Goal: Task Accomplishment & Management: Manage account settings

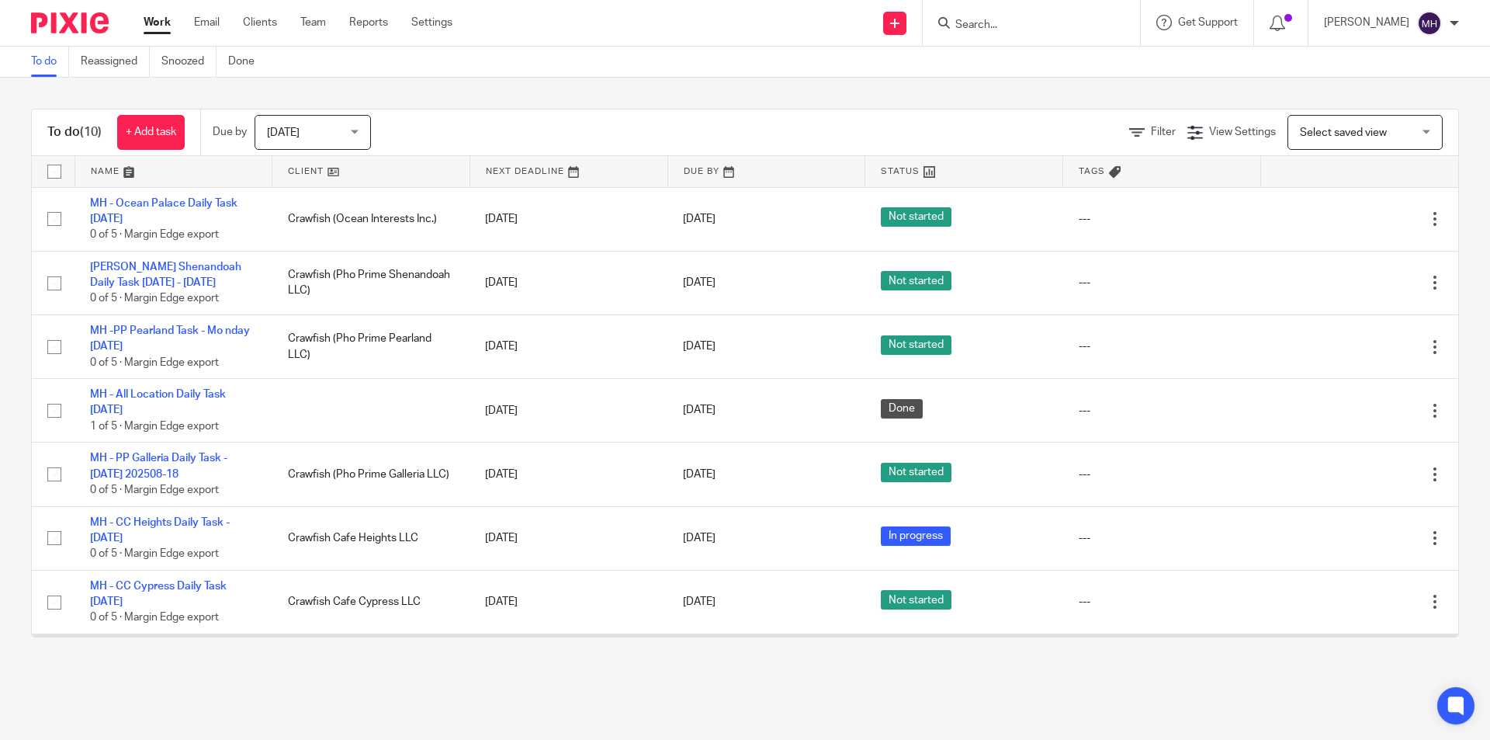
scroll to position [155, 0]
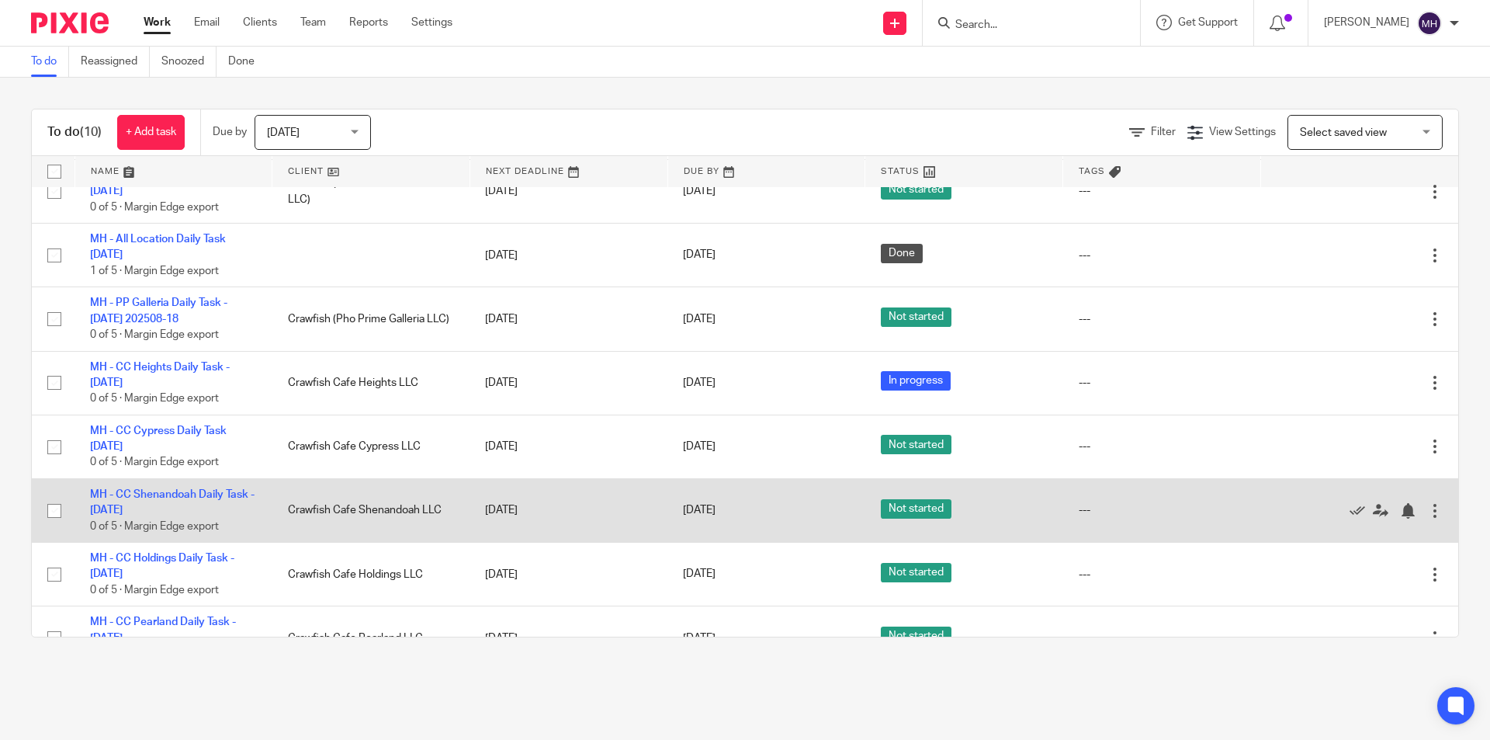
click at [1427, 512] on div at bounding box center [1435, 511] width 16 height 16
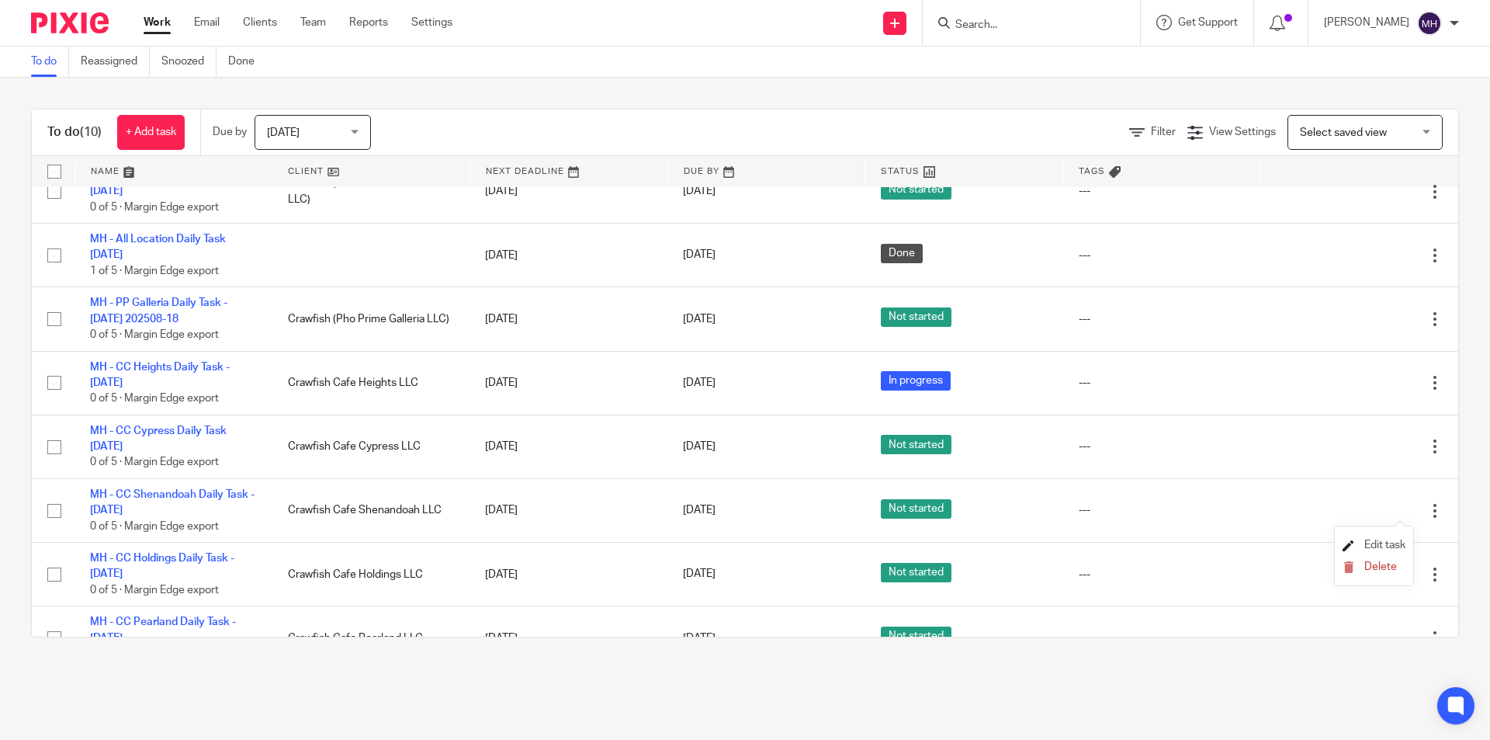
click at [1387, 541] on span "Edit task" at bounding box center [1384, 544] width 41 height 11
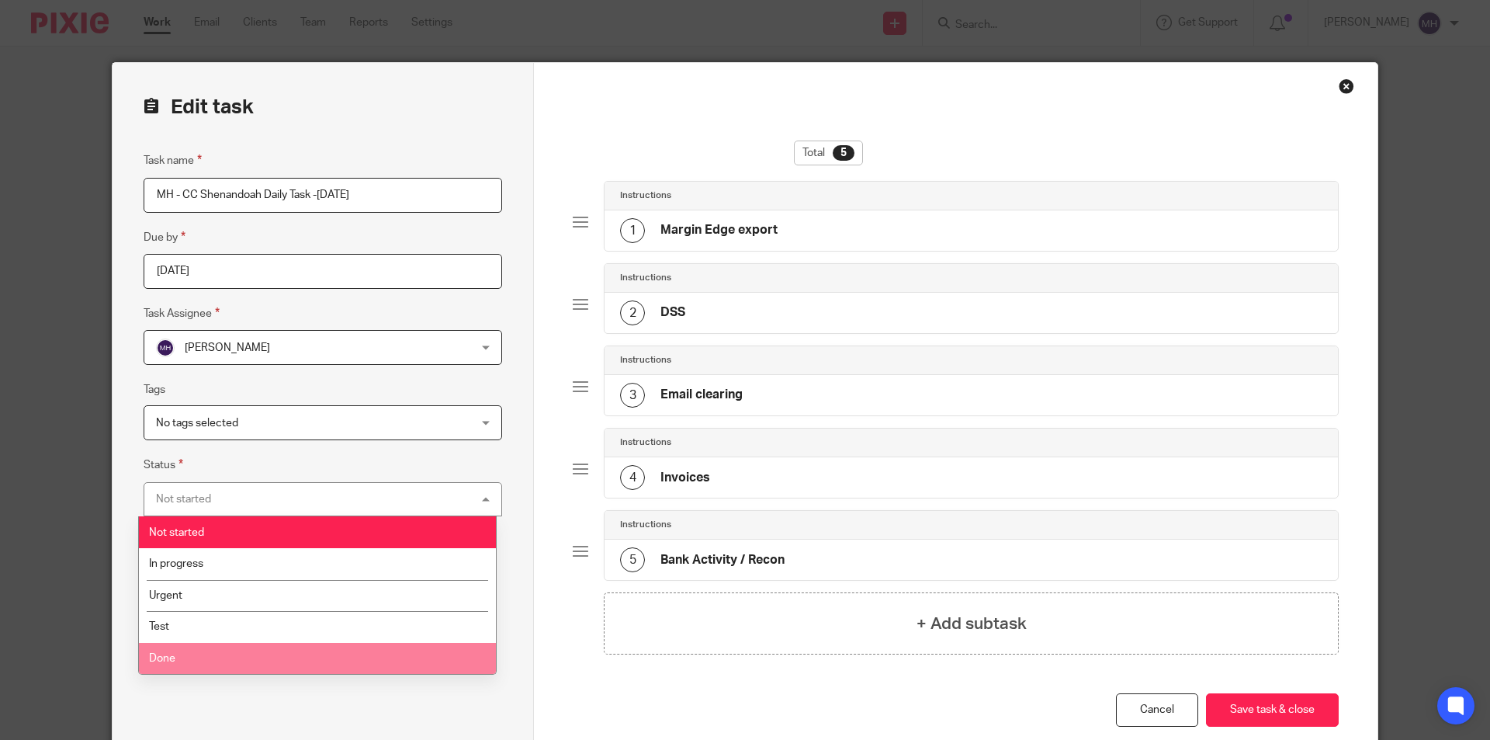
click at [227, 644] on li "Done" at bounding box center [317, 659] width 357 height 32
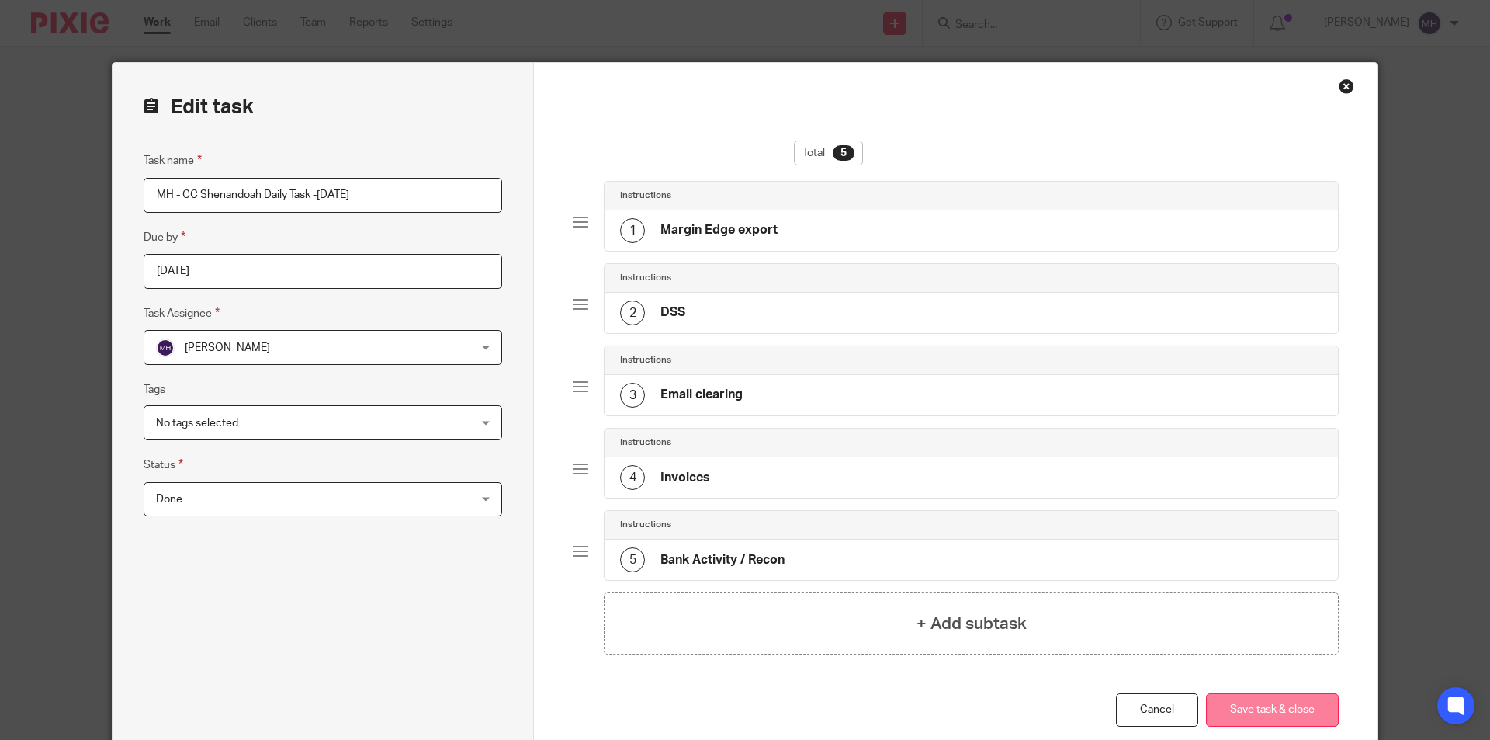
click at [1220, 697] on button "Save task & close" at bounding box center [1272, 709] width 133 height 33
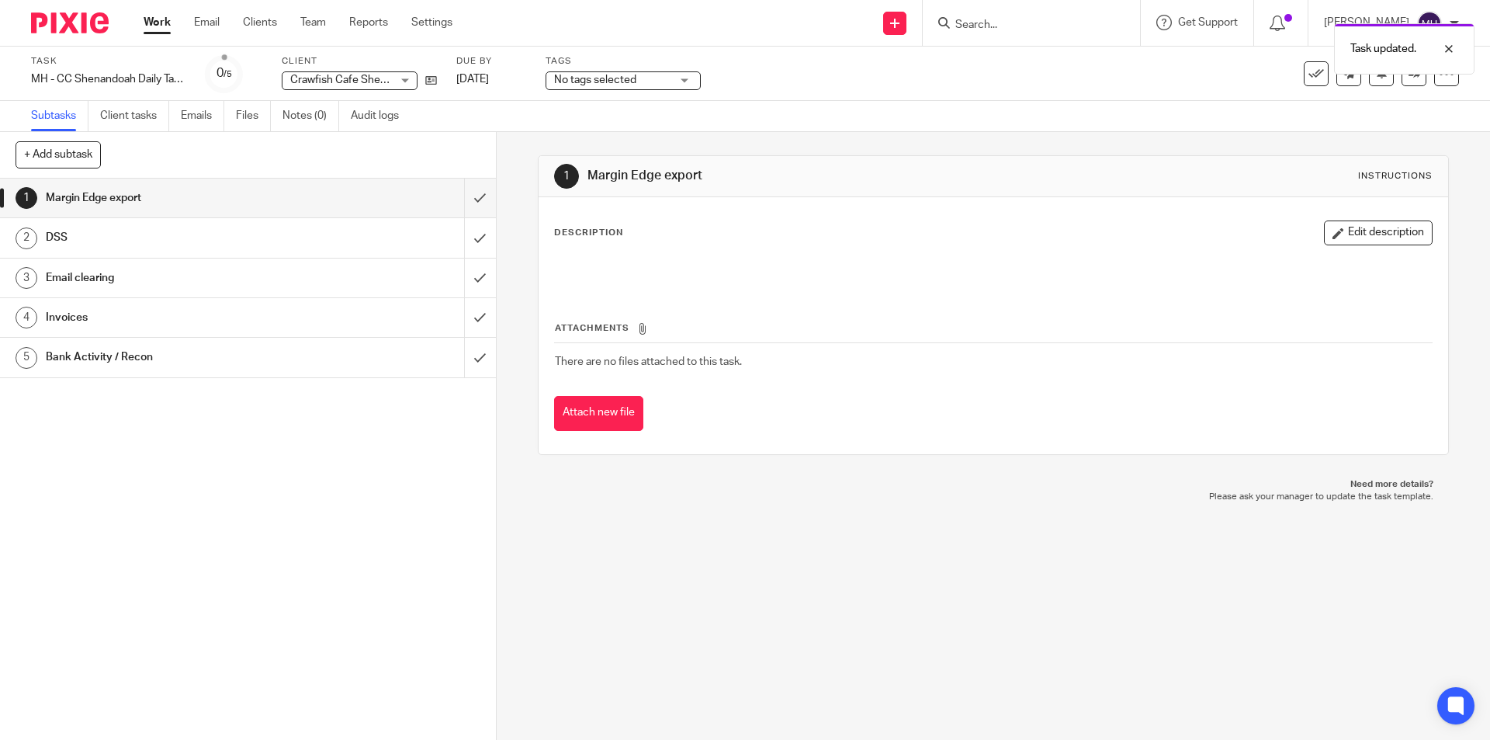
click at [49, 20] on img at bounding box center [70, 22] width 78 height 21
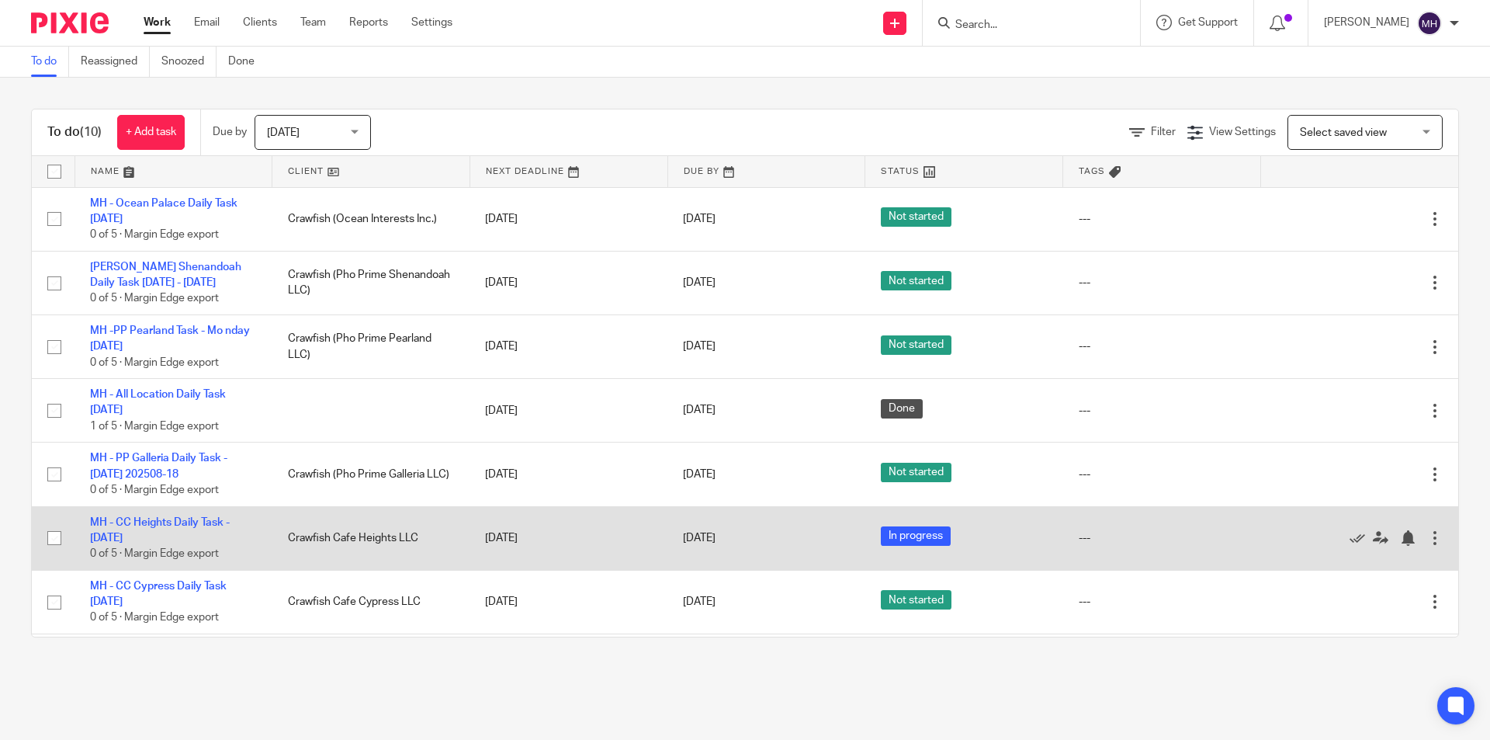
scroll to position [189, 0]
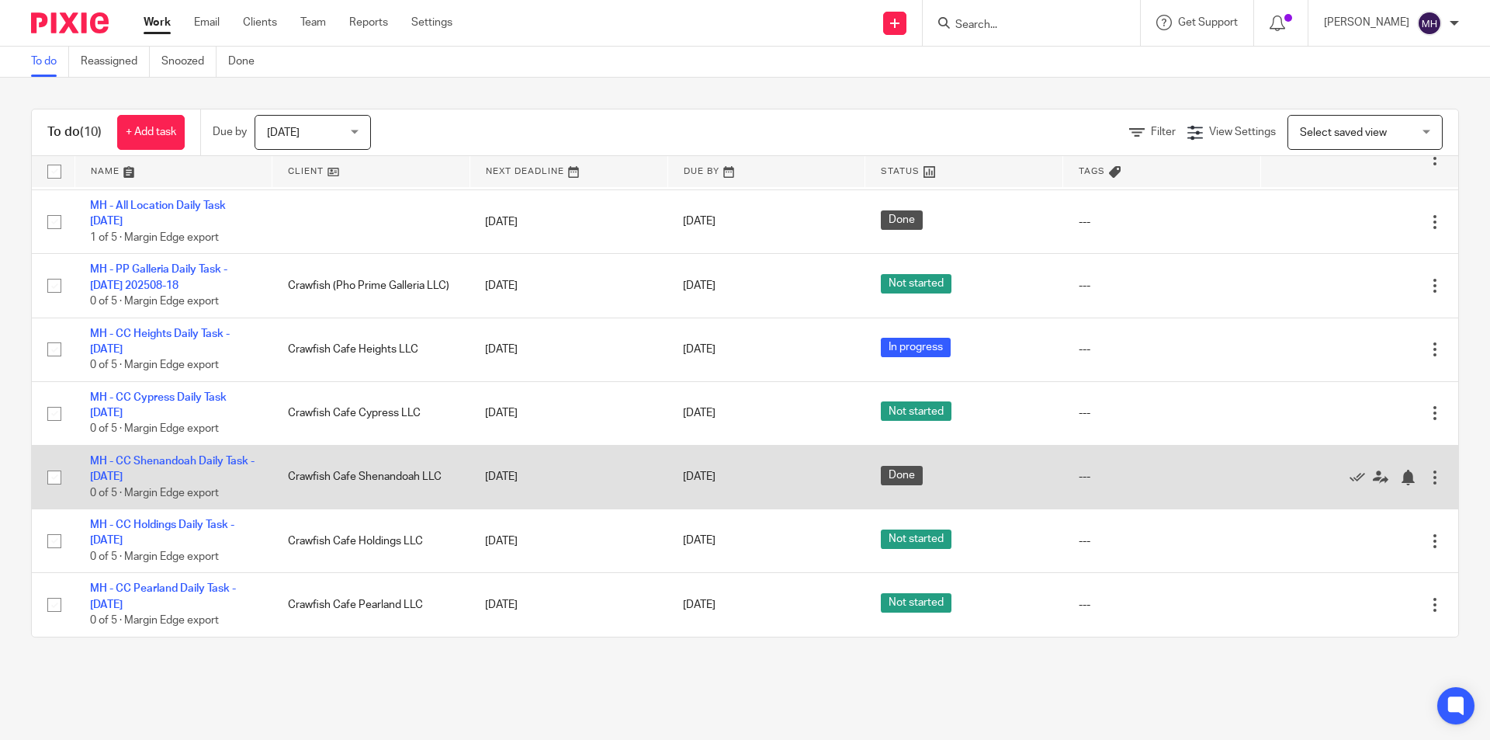
click at [1427, 480] on div at bounding box center [1435, 478] width 16 height 16
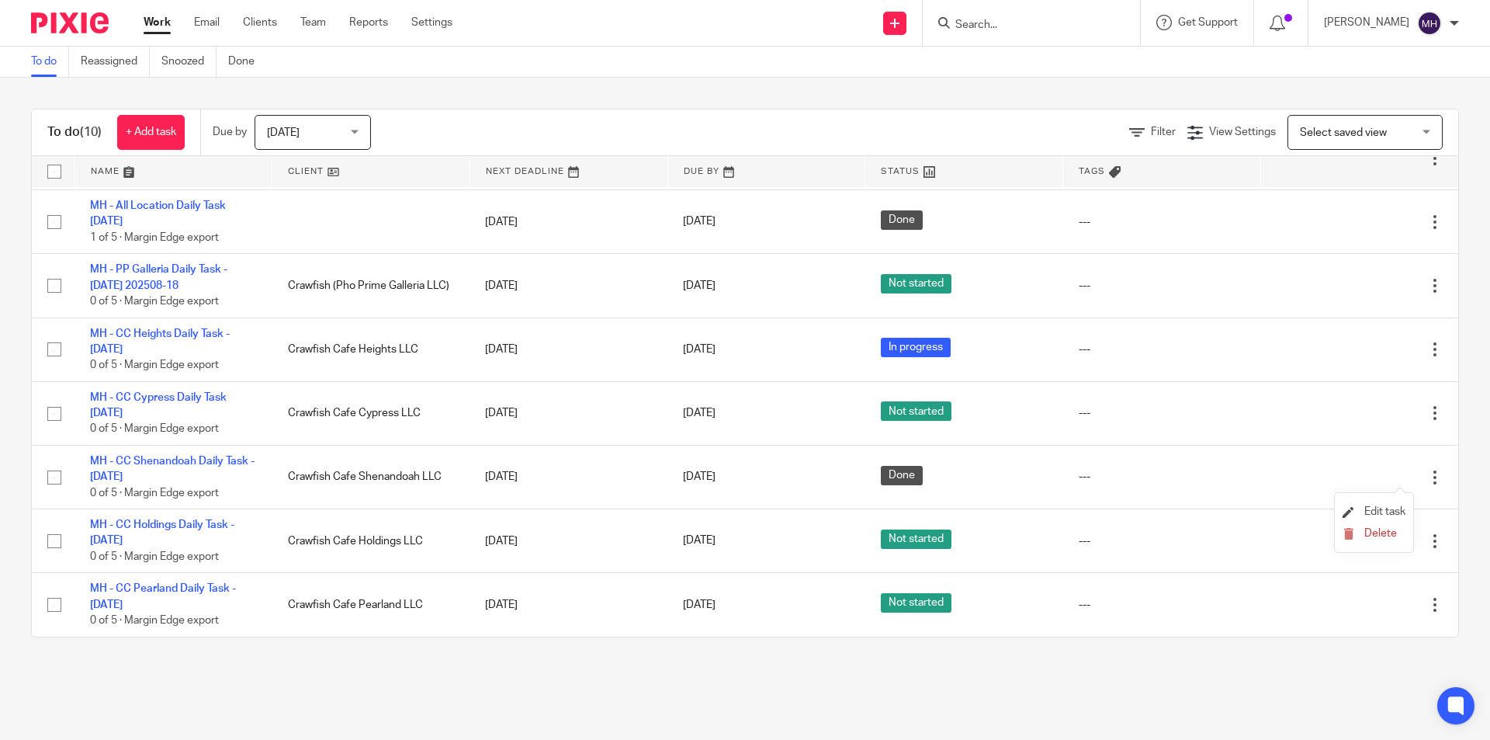
click at [1393, 504] on li "Edit task" at bounding box center [1374, 512] width 63 height 23
click at [1368, 512] on span "Edit task" at bounding box center [1384, 511] width 41 height 11
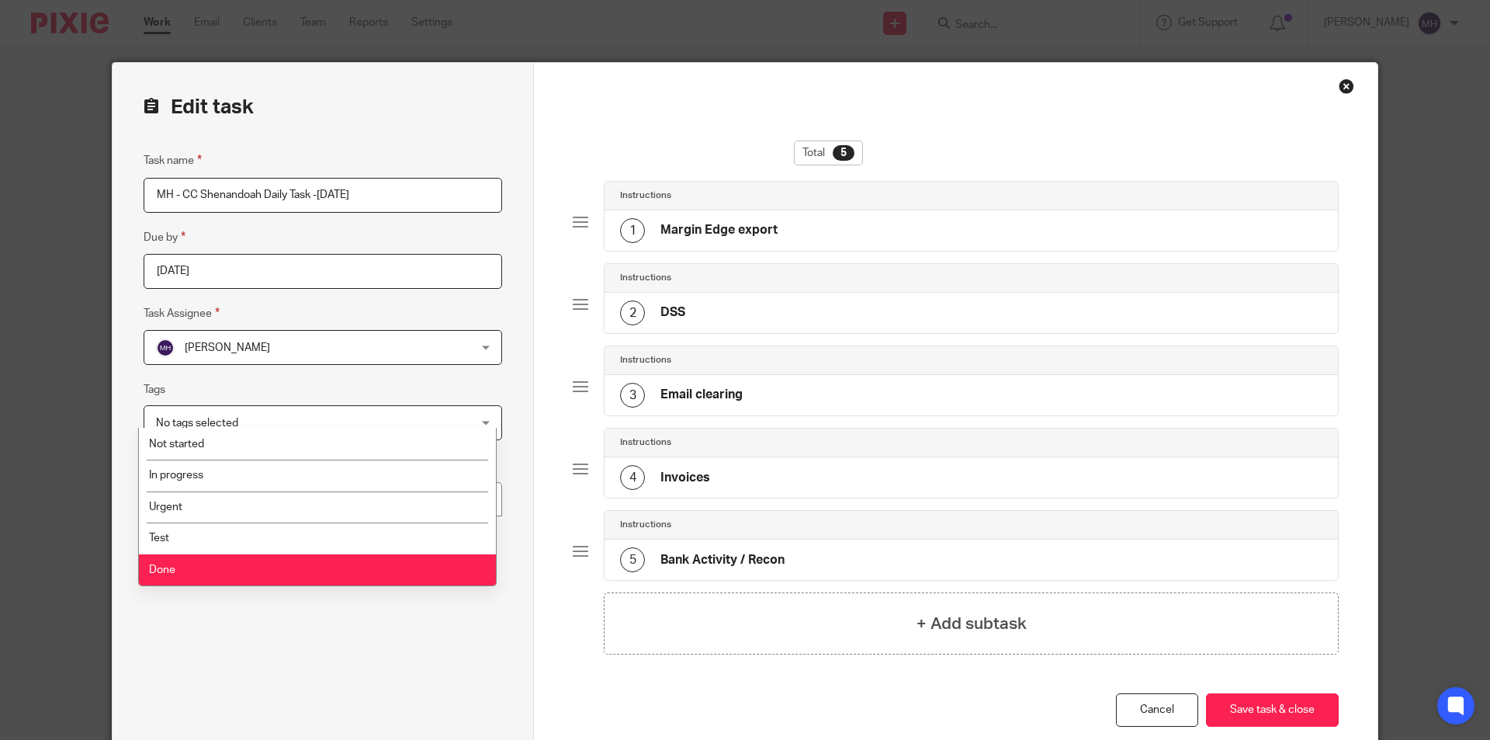
scroll to position [88, 0]
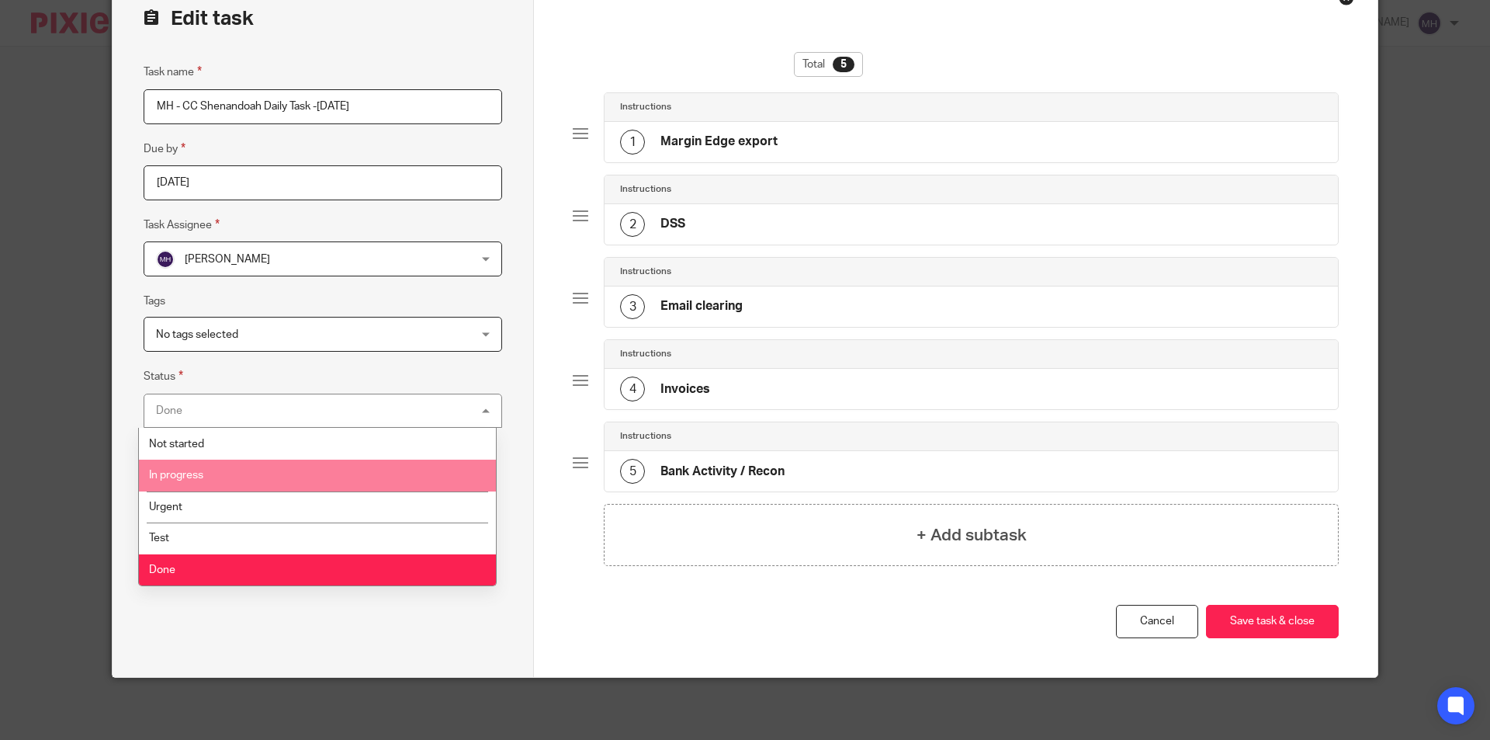
click at [234, 471] on li "In progress" at bounding box center [317, 475] width 357 height 32
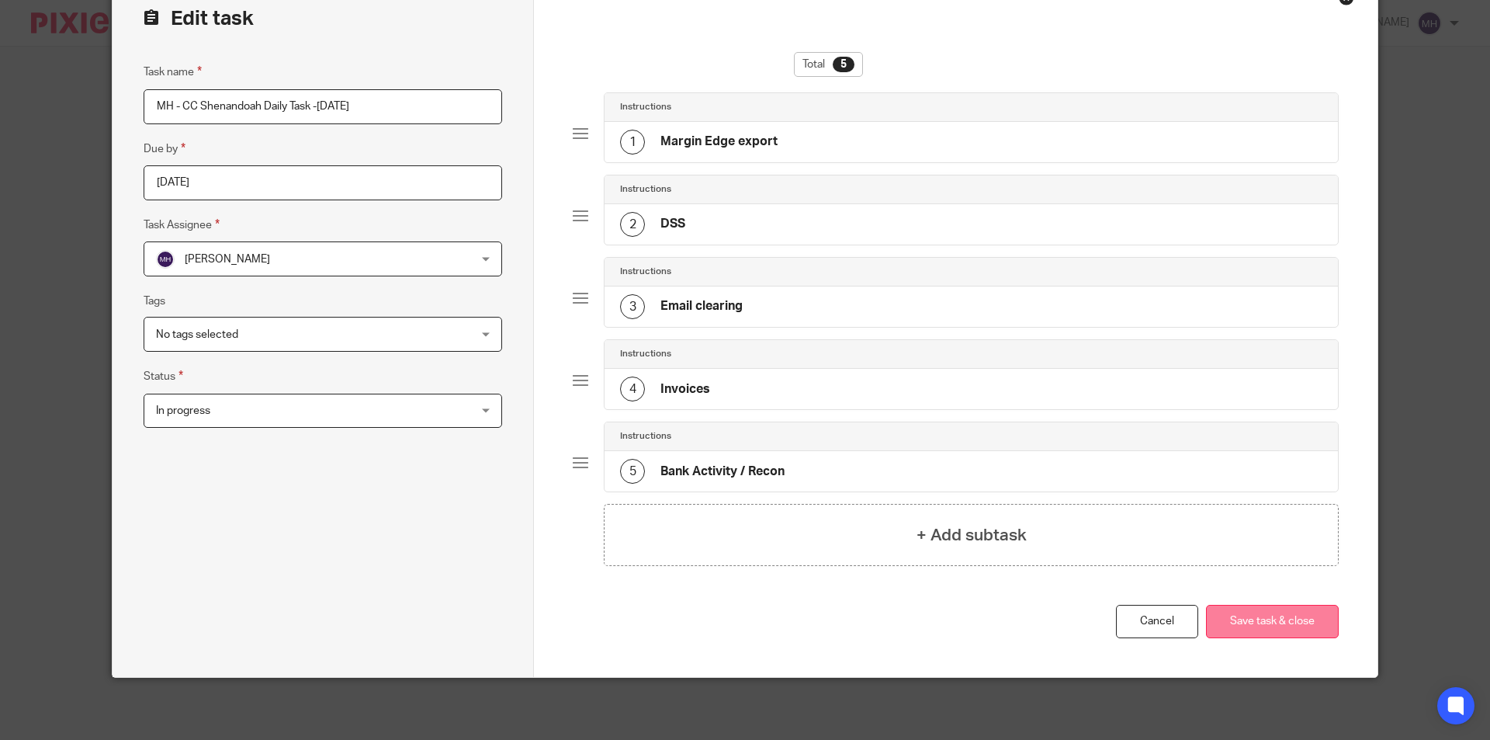
click at [1246, 615] on button "Save task & close" at bounding box center [1272, 621] width 133 height 33
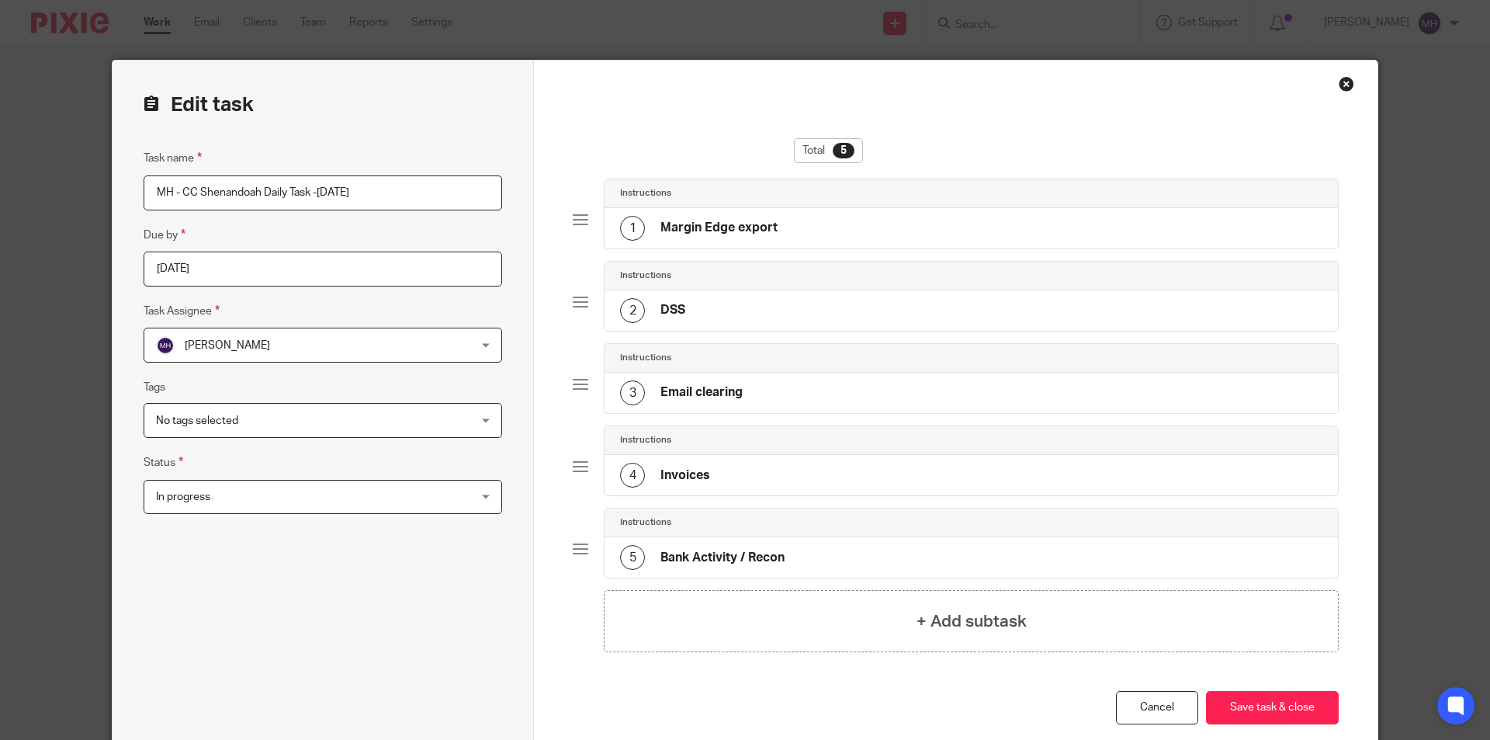
scroll to position [0, 0]
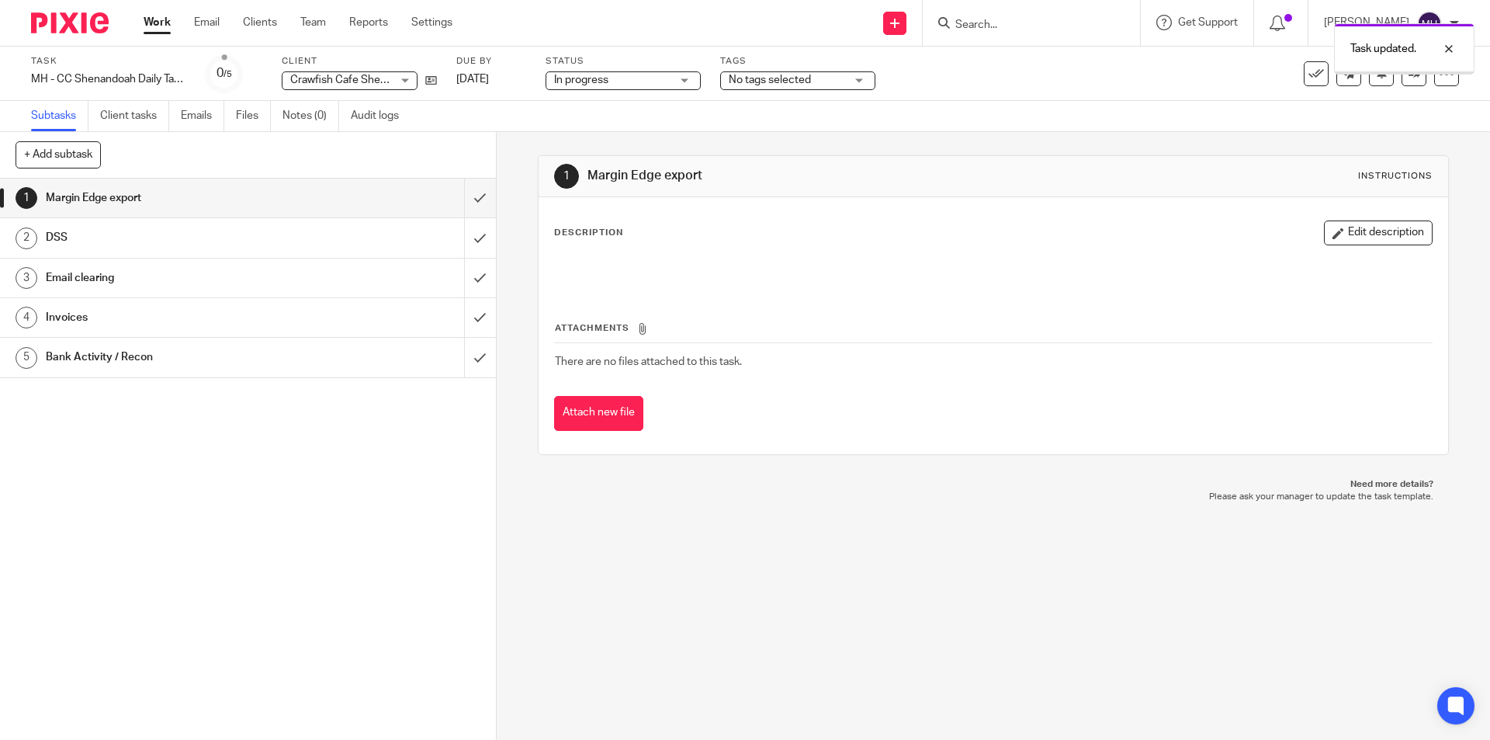
click at [77, 29] on img at bounding box center [70, 22] width 78 height 21
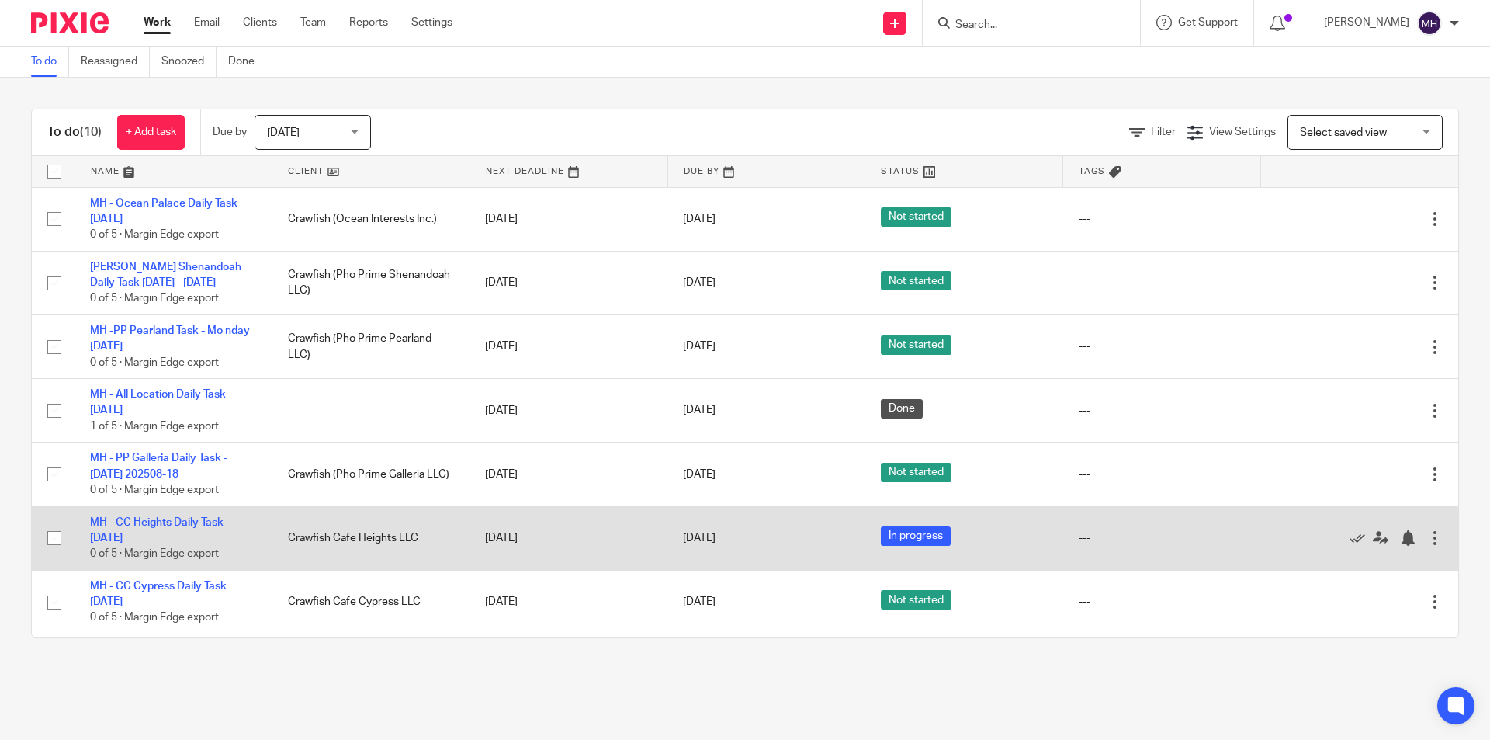
scroll to position [189, 0]
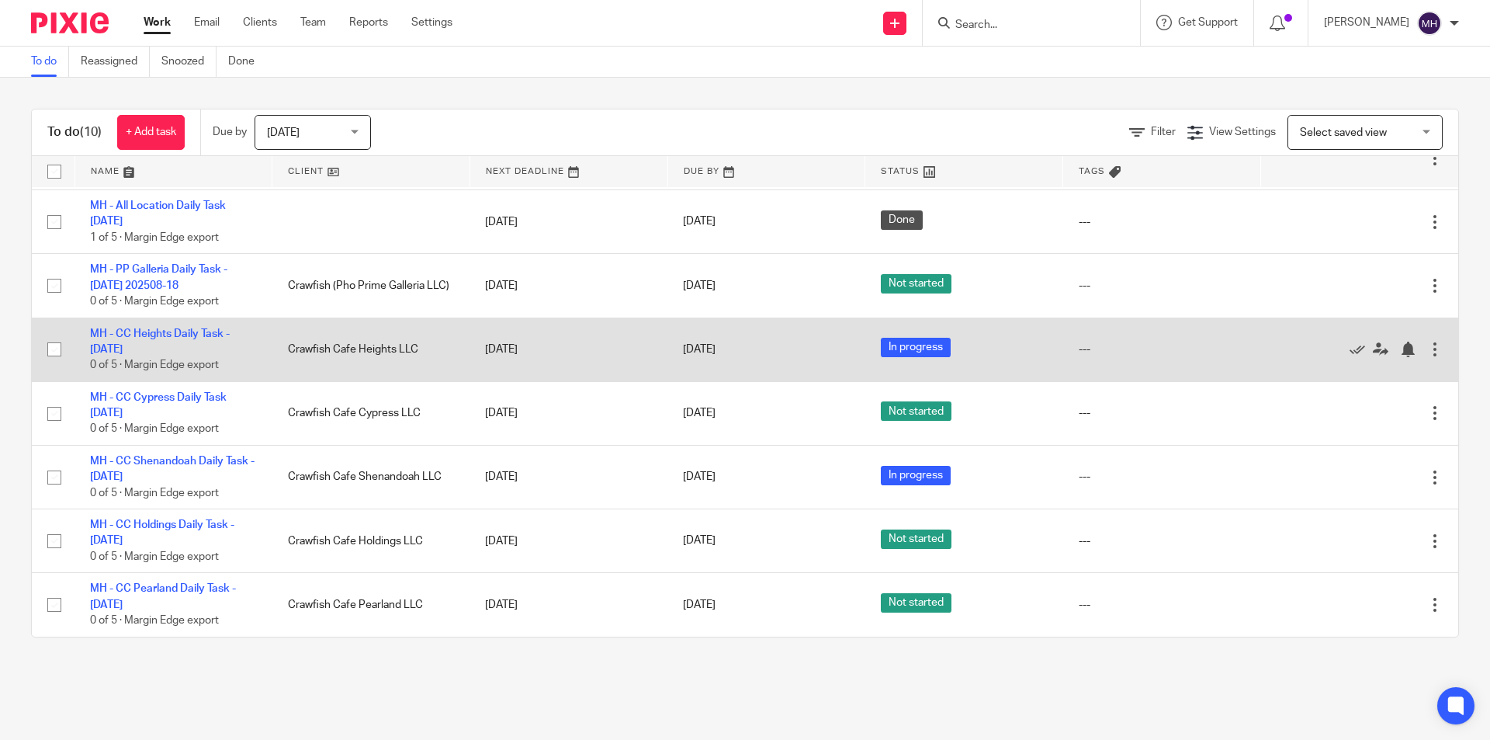
click at [1427, 355] on div at bounding box center [1435, 350] width 16 height 16
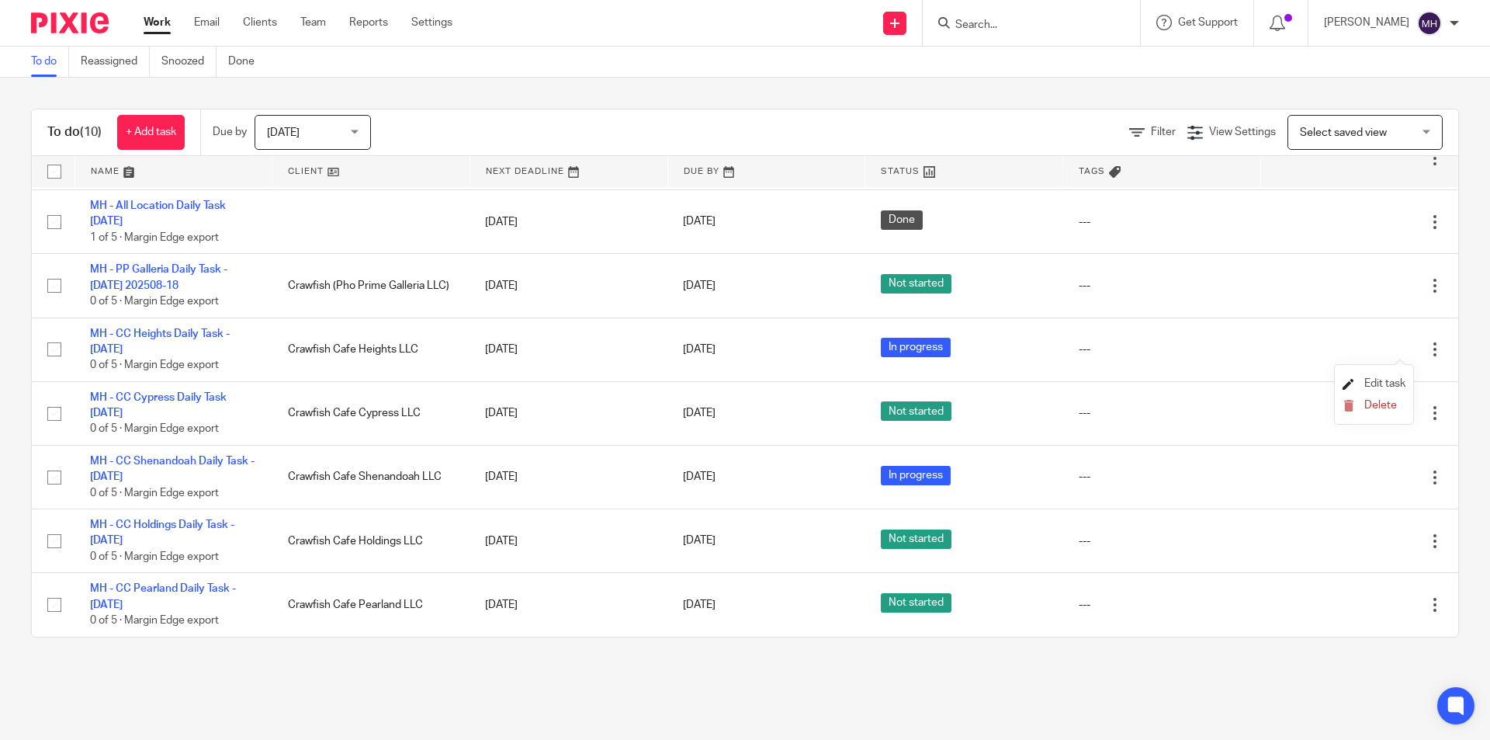
click at [1385, 382] on span "Edit task" at bounding box center [1384, 383] width 41 height 11
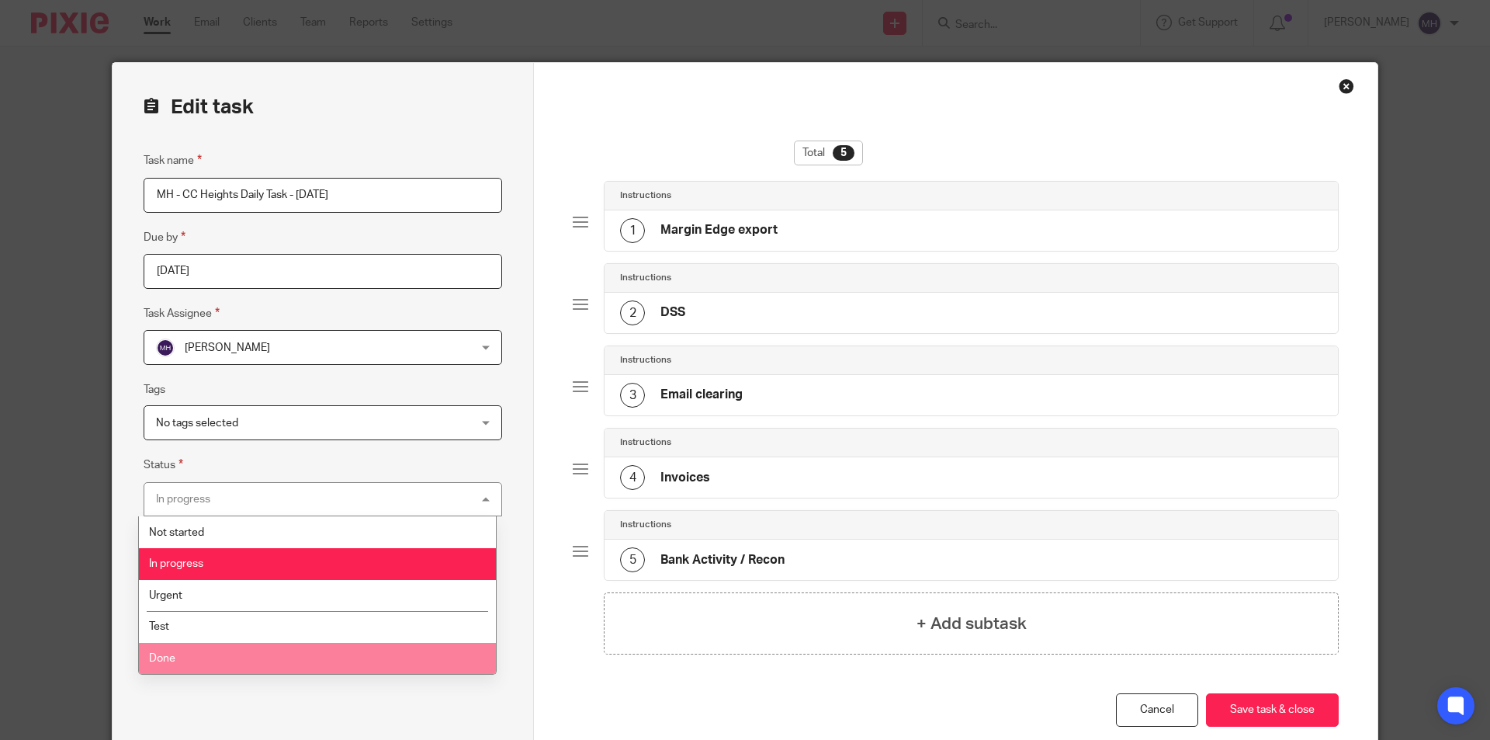
click at [204, 650] on li "Done" at bounding box center [317, 659] width 357 height 32
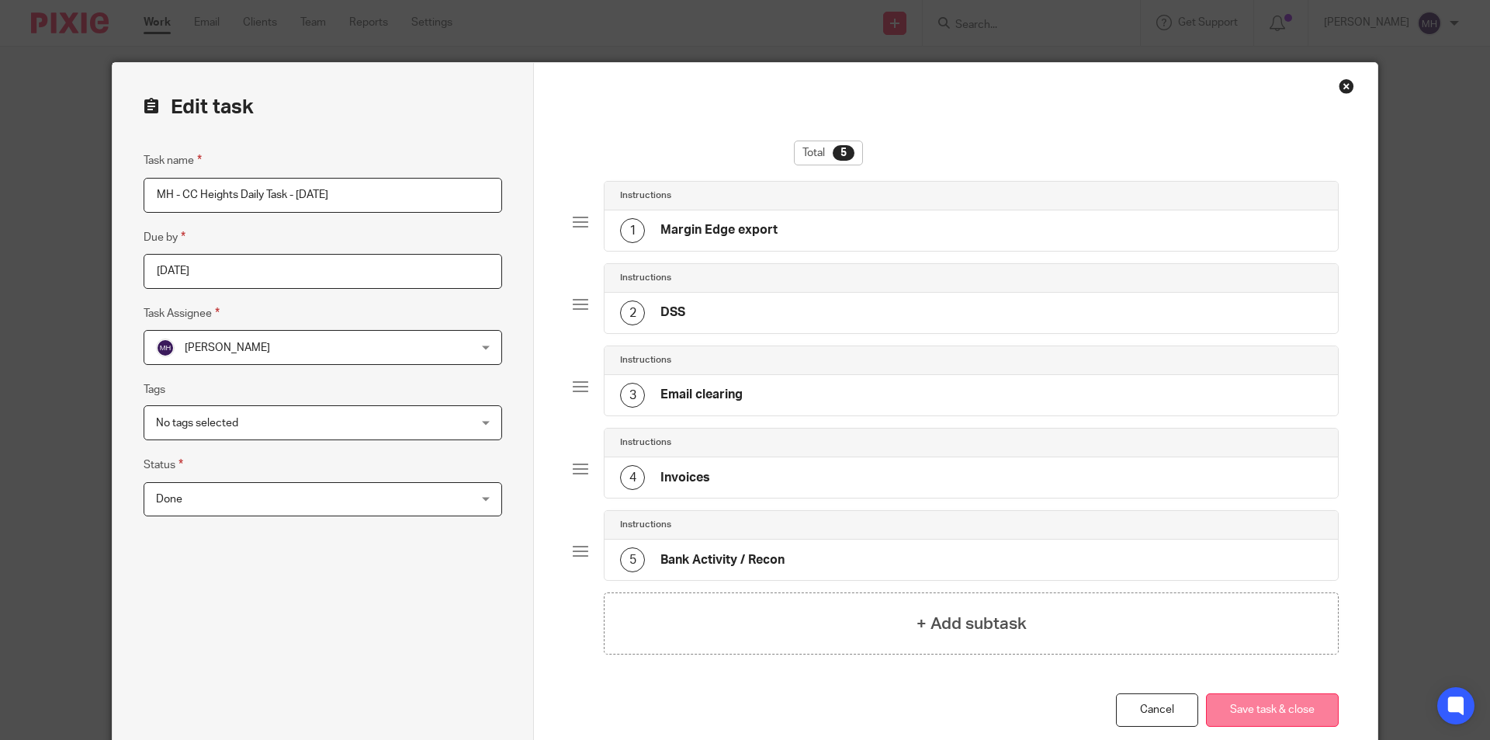
click at [1235, 699] on button "Save task & close" at bounding box center [1272, 709] width 133 height 33
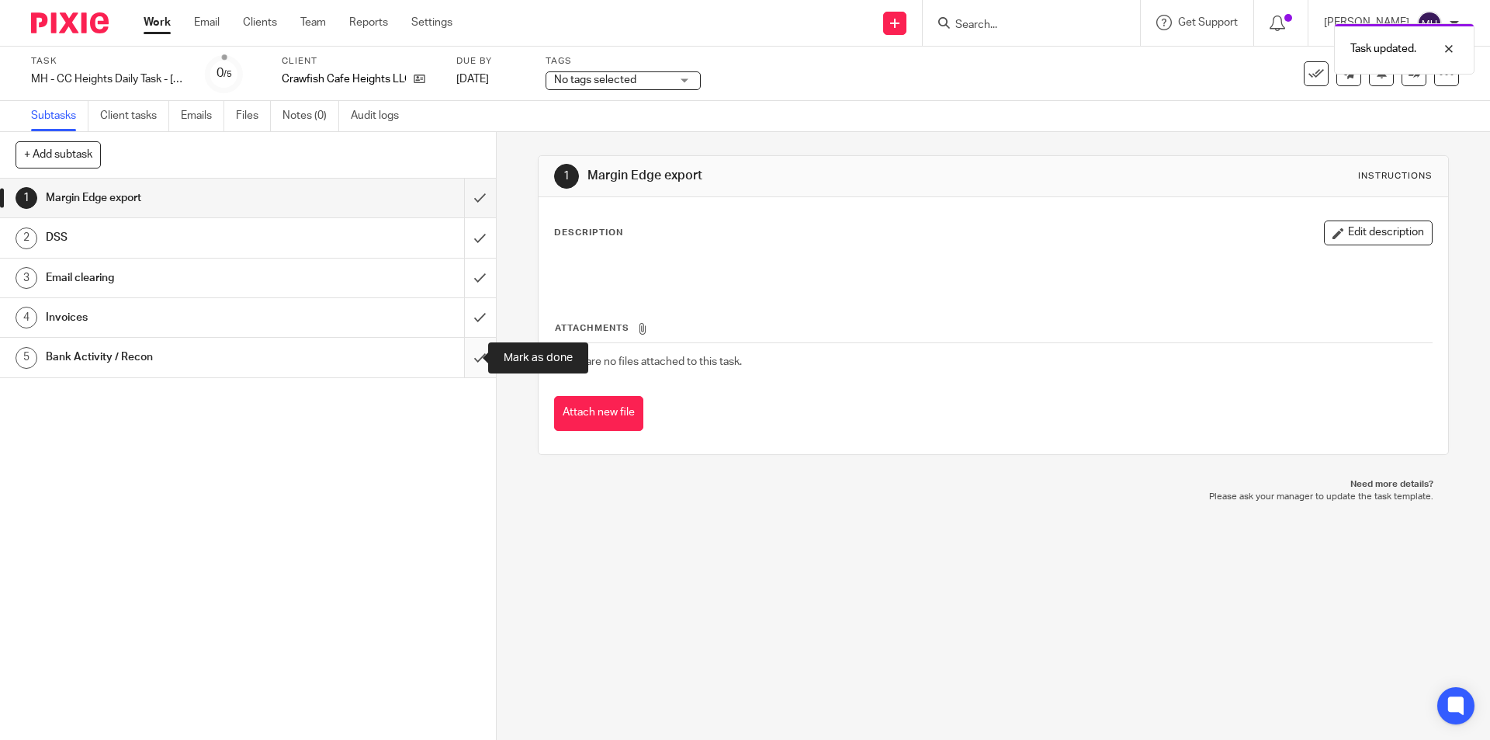
drag, startPoint x: 0, startPoint y: 0, endPoint x: 456, endPoint y: 364, distance: 583.2
click at [456, 364] on input "submit" at bounding box center [248, 357] width 496 height 39
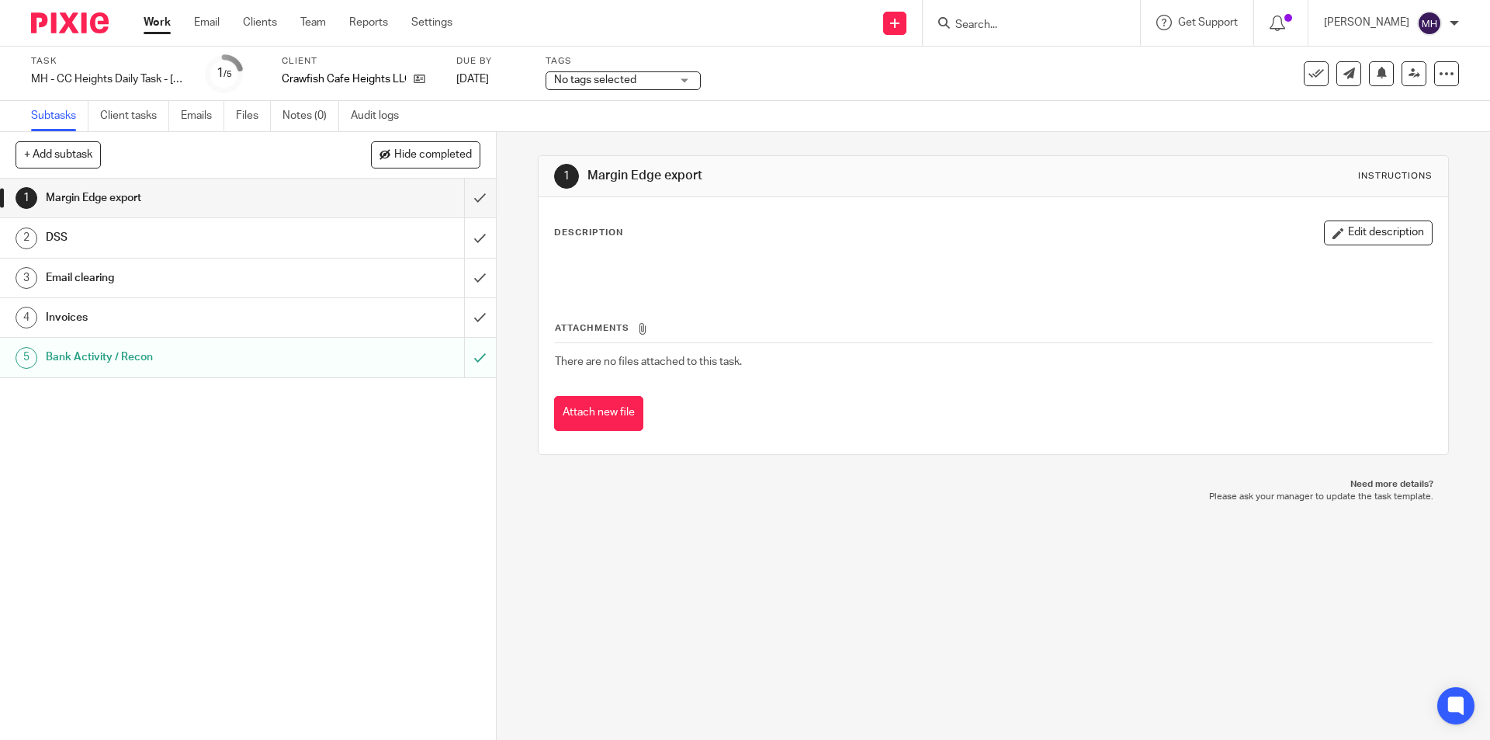
click at [74, 23] on img at bounding box center [70, 22] width 78 height 21
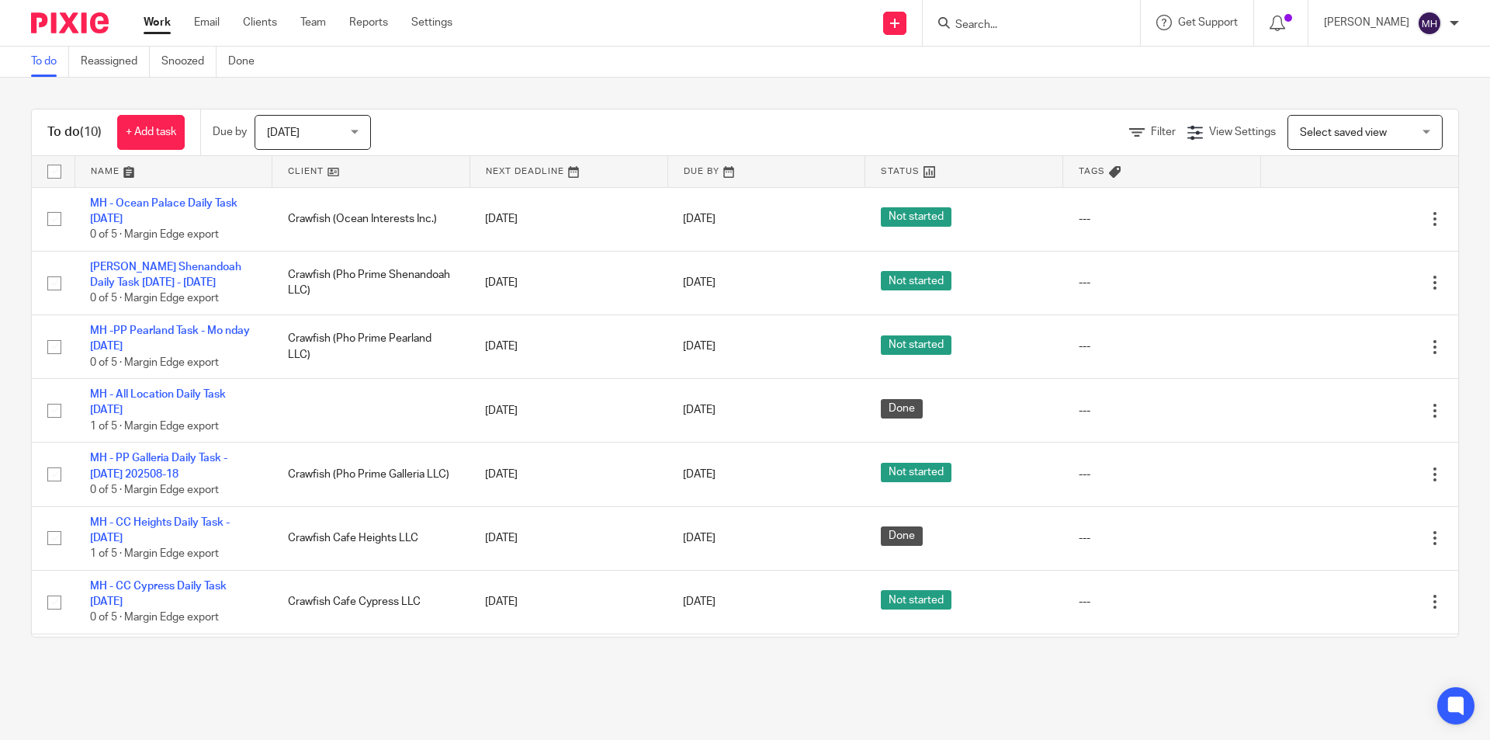
click at [0, 326] on div "To do (10) + Add task Due by [DATE] [DATE] [DATE] [DATE] This week Next week Th…" at bounding box center [745, 373] width 1490 height 591
click at [436, 14] on div "Work Email Clients Team Reports Settings Work Email Clients Team Reports Settin…" at bounding box center [302, 23] width 348 height 46
click at [439, 19] on link "Settings" at bounding box center [431, 23] width 41 height 16
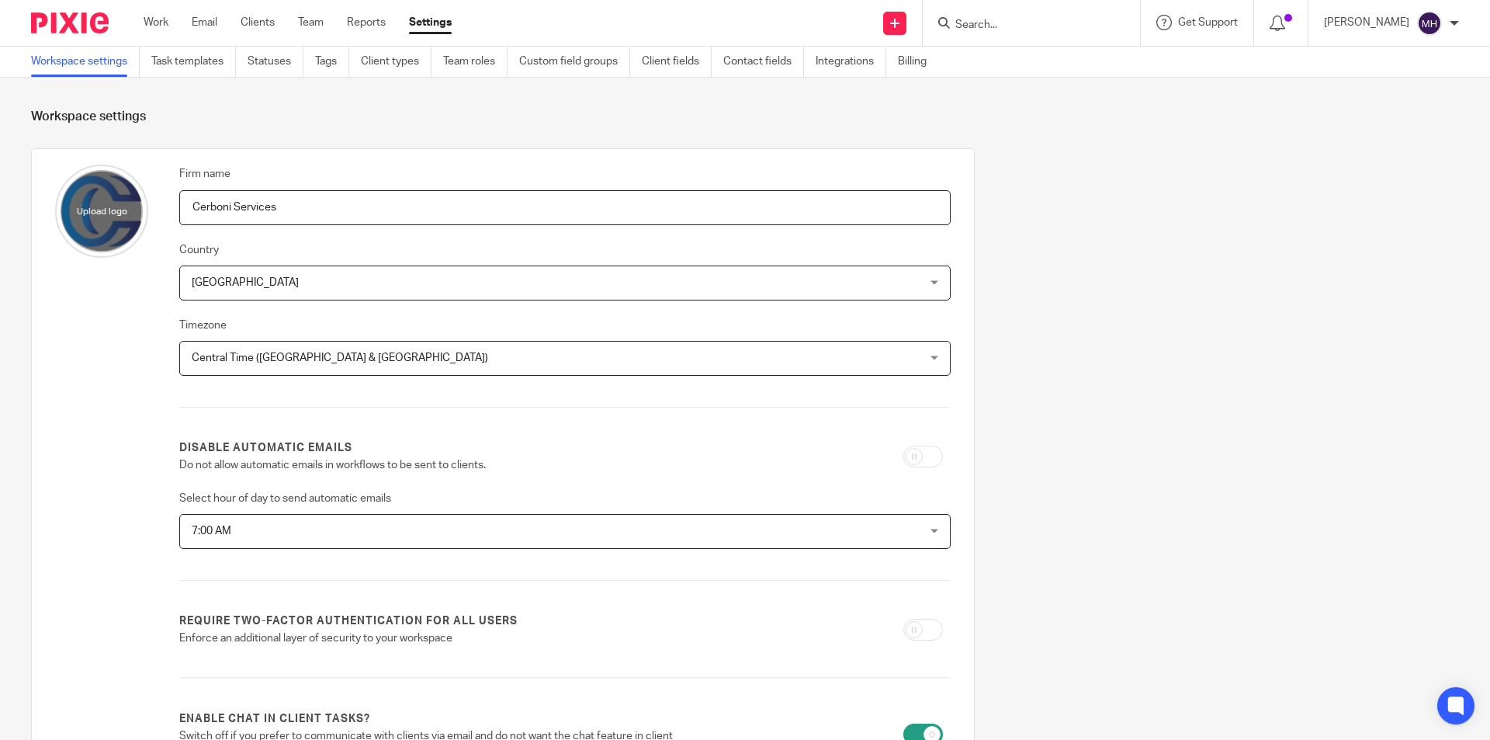
click at [200, 62] on link "Task templates" at bounding box center [193, 62] width 85 height 30
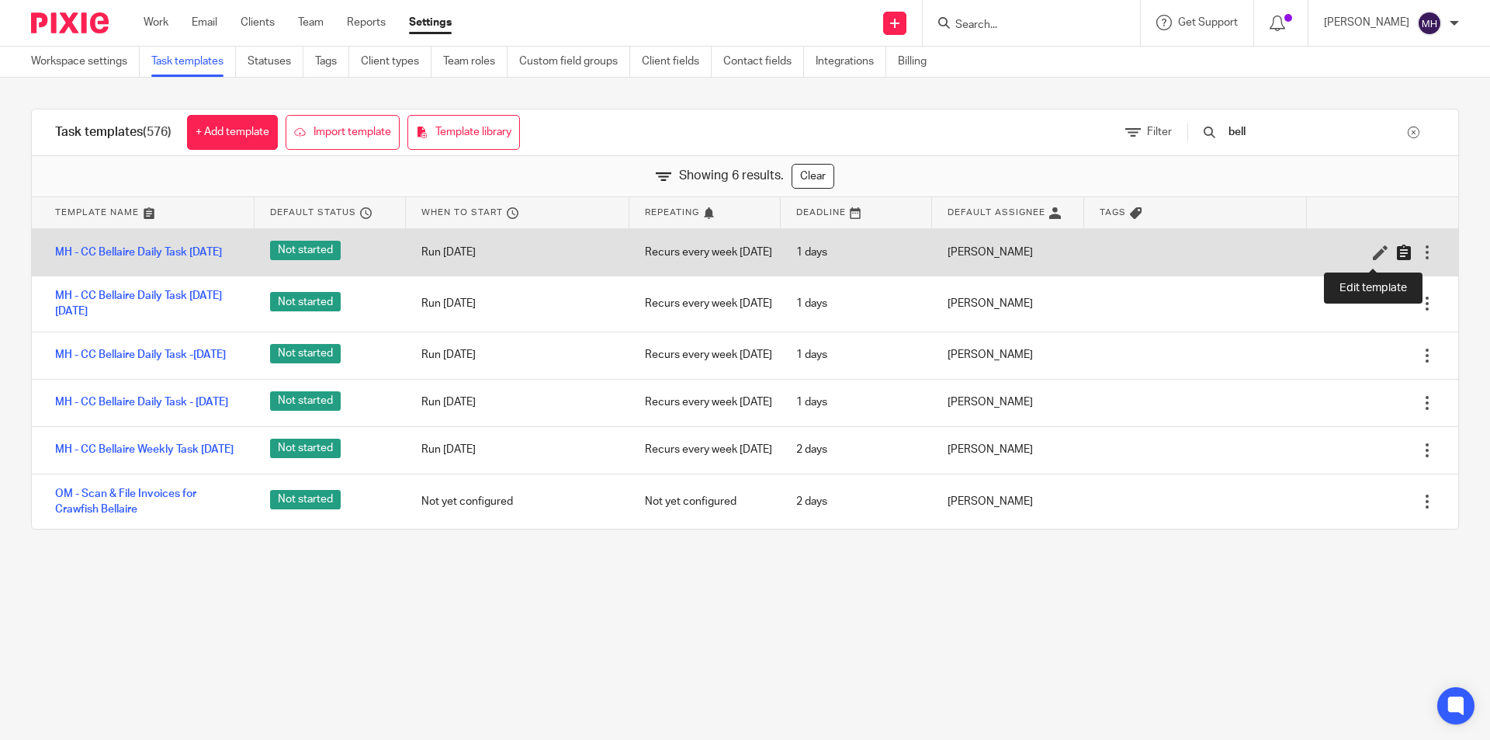
type input "bell"
click at [1396, 260] on icon at bounding box center [1404, 252] width 16 height 16
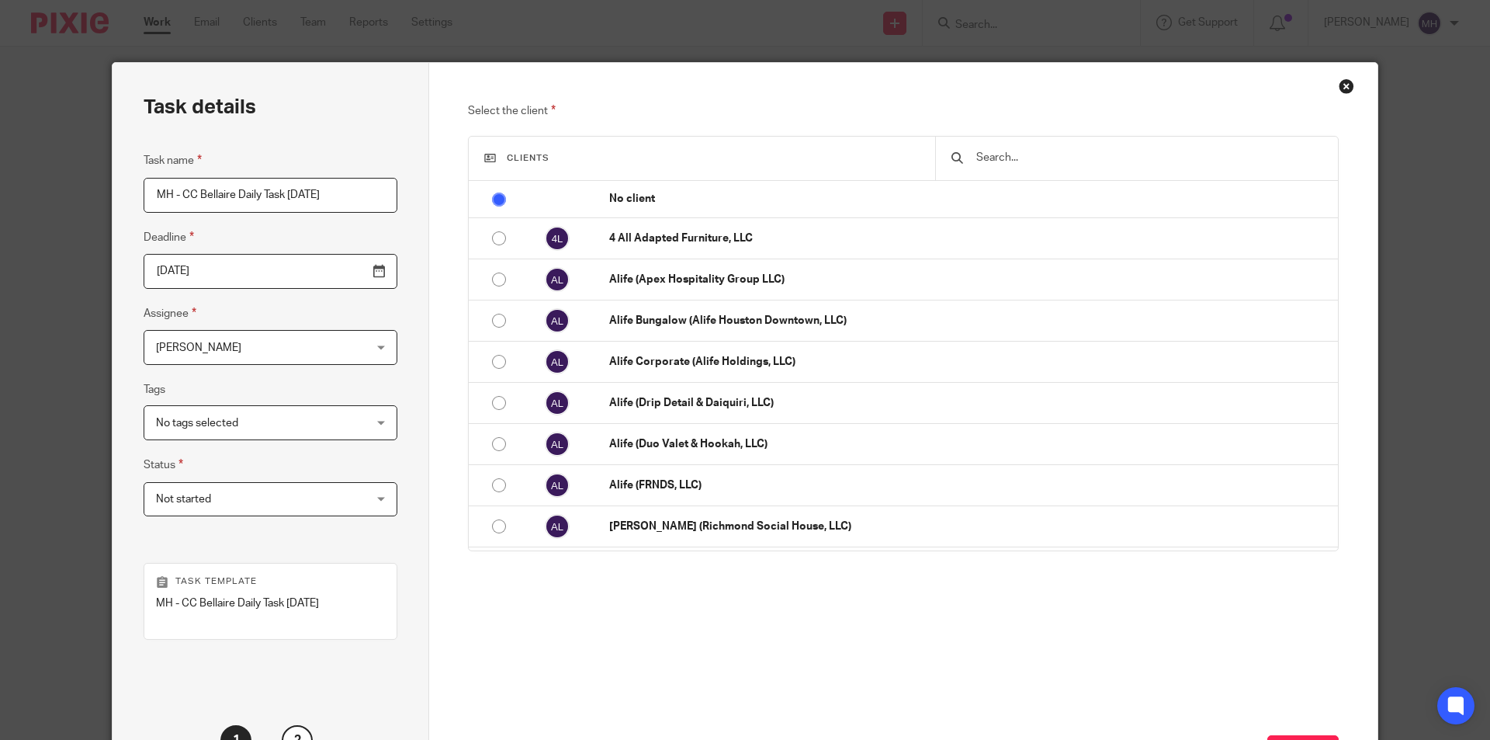
click at [325, 199] on input "MH - CC Bellaire Daily Task Friday 2025-07-11" at bounding box center [271, 195] width 254 height 35
drag, startPoint x: 283, startPoint y: 196, endPoint x: 276, endPoint y: 191, distance: 8.8
click at [258, 192] on input "MH - CC Bellaire Daily Task Friday 2025-08-18" at bounding box center [271, 195] width 254 height 35
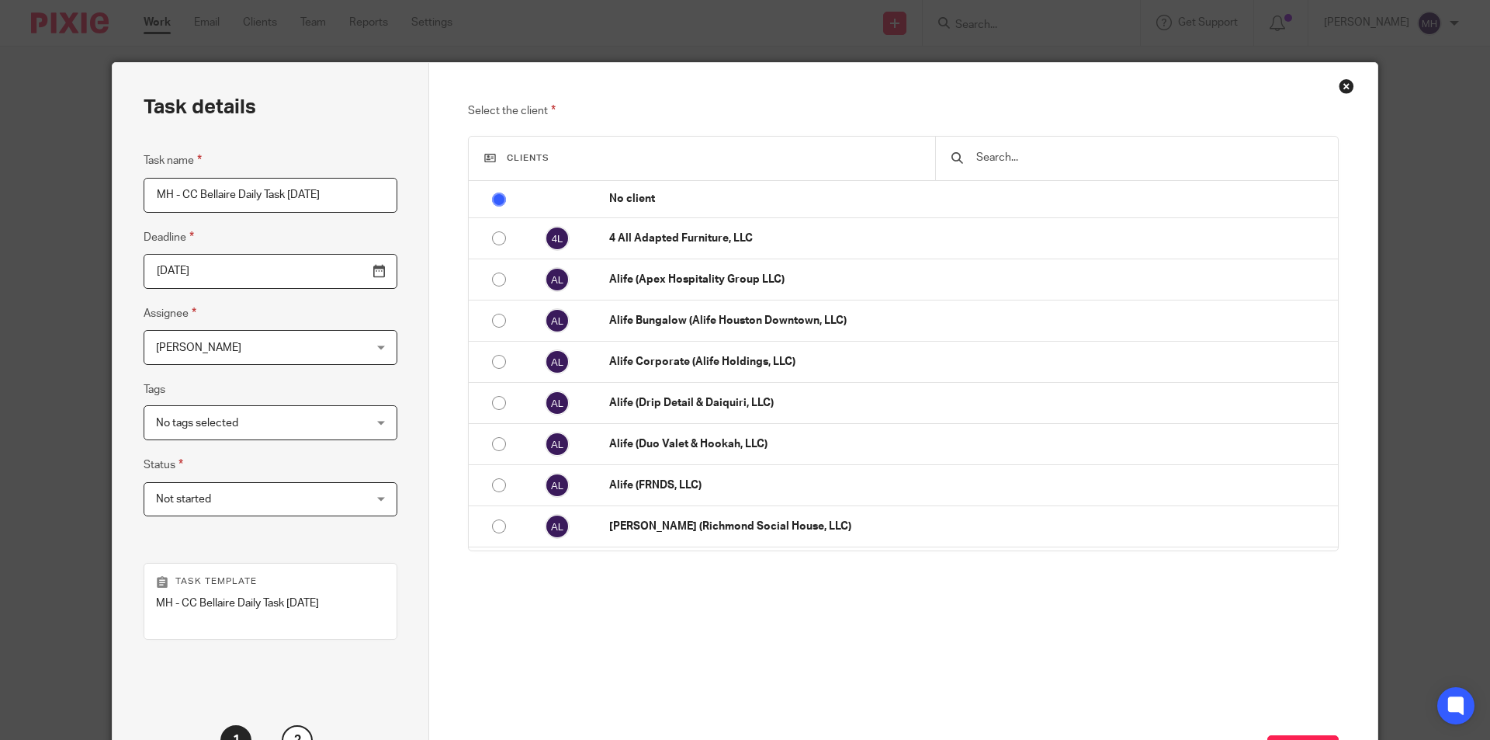
type input "MH - CC Bellaire Daily Task Monday 2025-08-18"
click at [348, 278] on input "2025-08-19" at bounding box center [271, 271] width 254 height 35
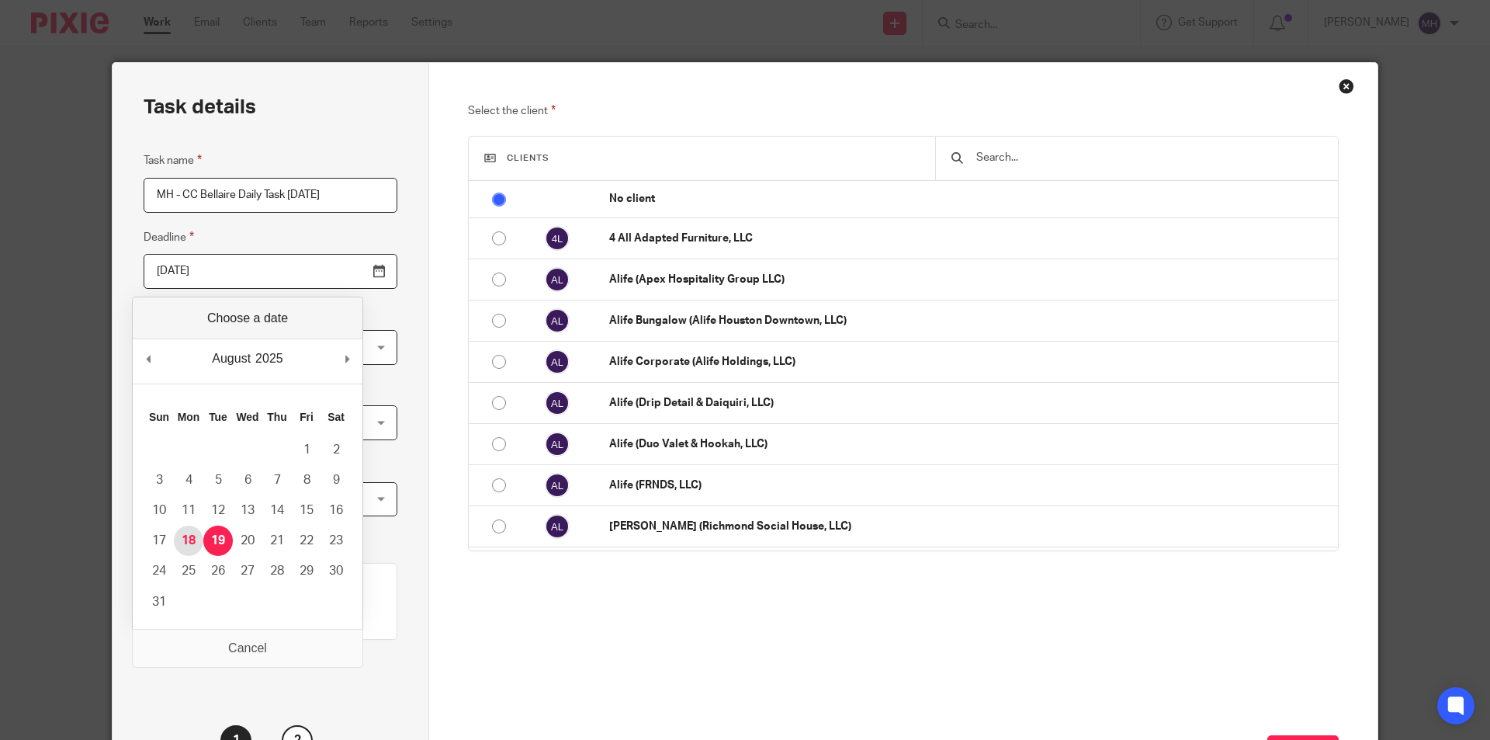
type input "[DATE]"
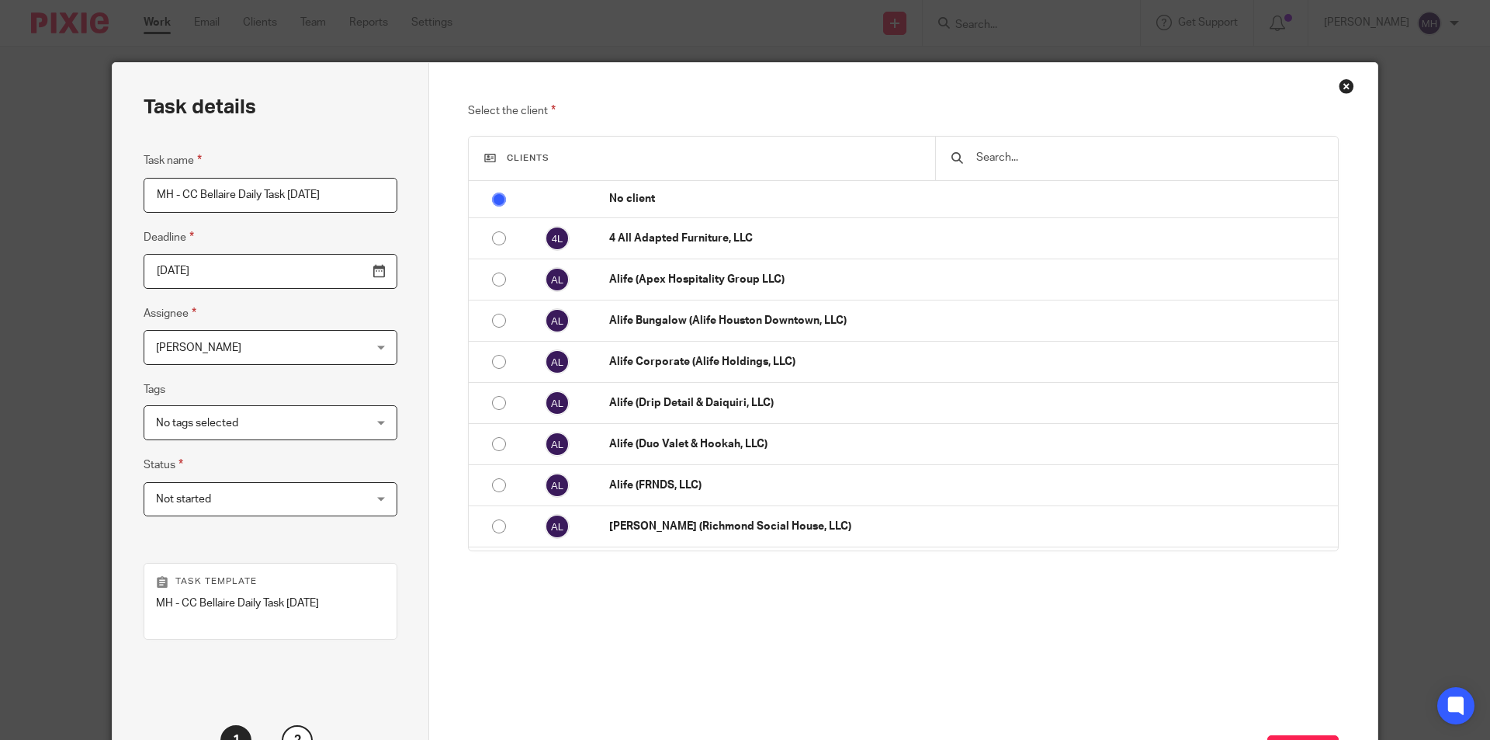
drag, startPoint x: 466, startPoint y: 295, endPoint x: 354, endPoint y: 366, distance: 132.2
click at [469, 294] on td at bounding box center [491, 279] width 45 height 41
radio input "false"
radio input "true"
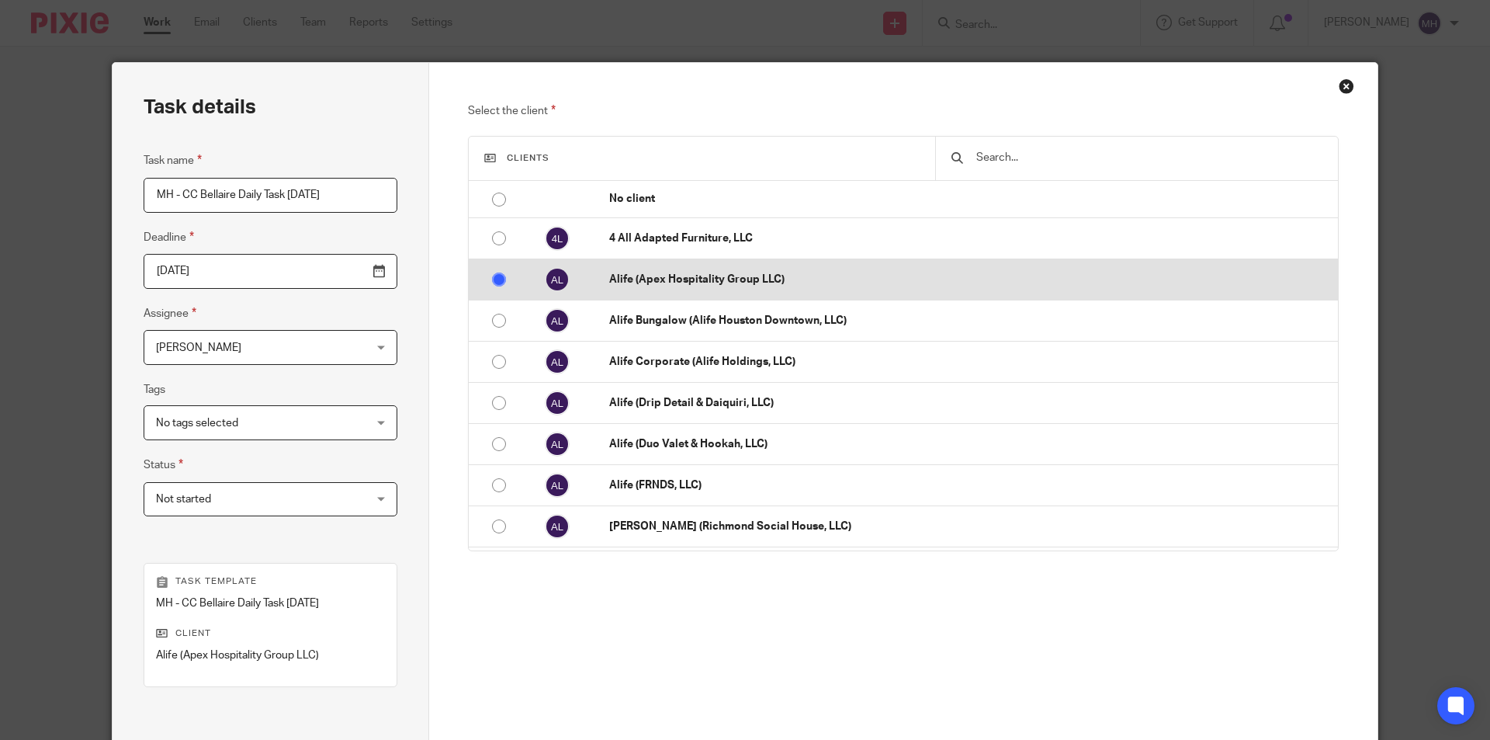
click at [494, 286] on input "radio" at bounding box center [498, 279] width 29 height 29
click at [486, 297] on td at bounding box center [491, 279] width 45 height 41
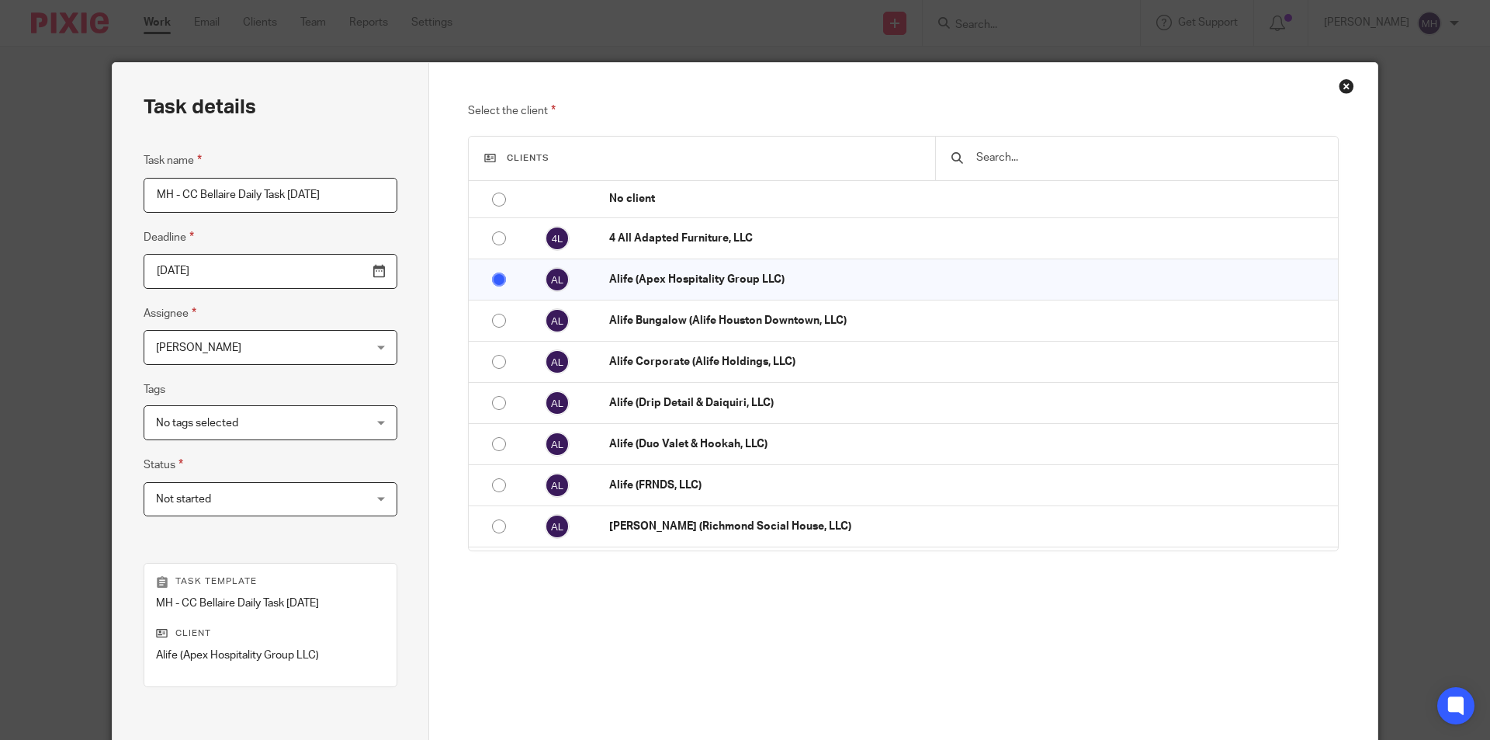
click at [1029, 170] on div at bounding box center [1136, 158] width 403 height 43
click at [1027, 158] on input "text" at bounding box center [1149, 157] width 348 height 17
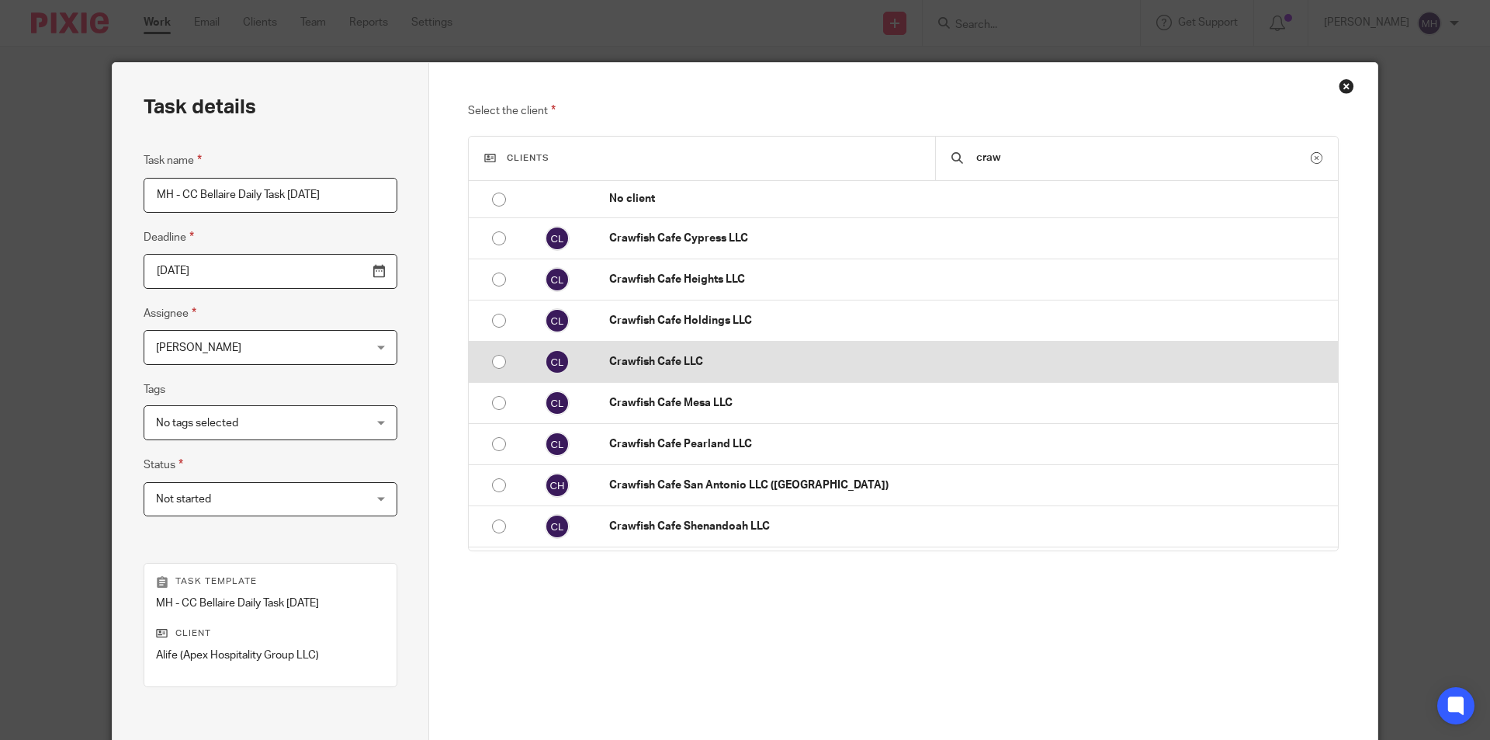
type input "craw"
click at [700, 360] on p "Crawfish Cafe LLC" at bounding box center [969, 362] width 721 height 16
radio input "true"
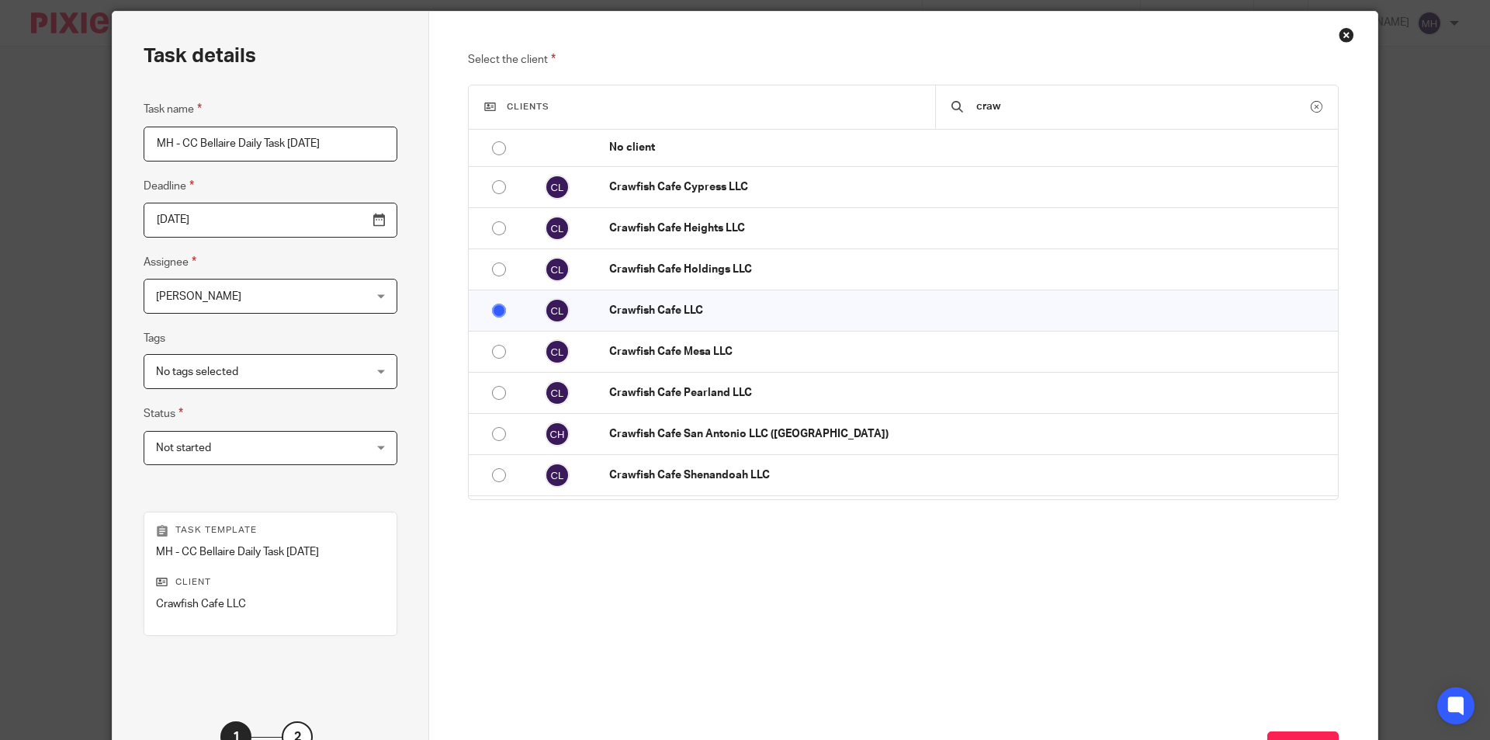
scroll to position [78, 0]
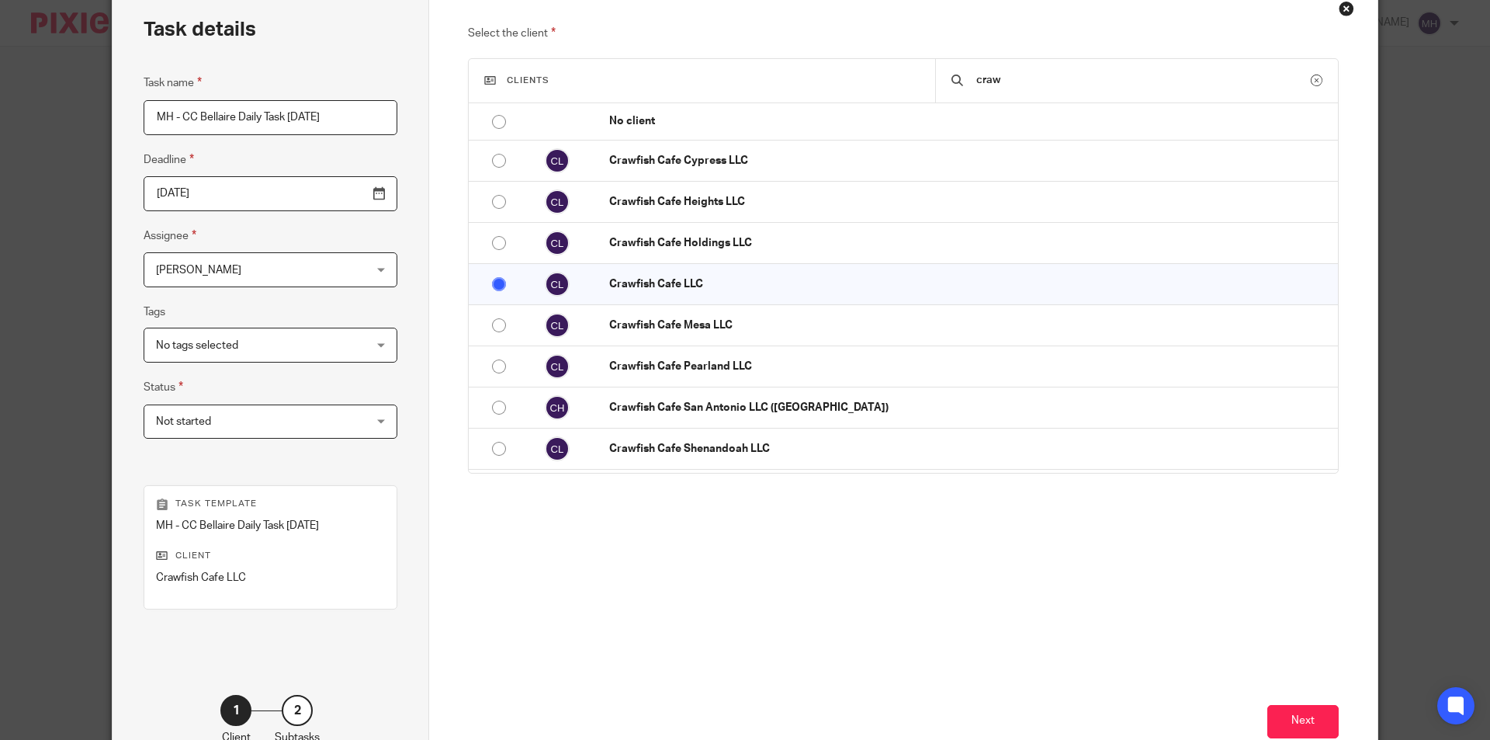
click at [256, 414] on span "Not started" at bounding box center [252, 421] width 192 height 33
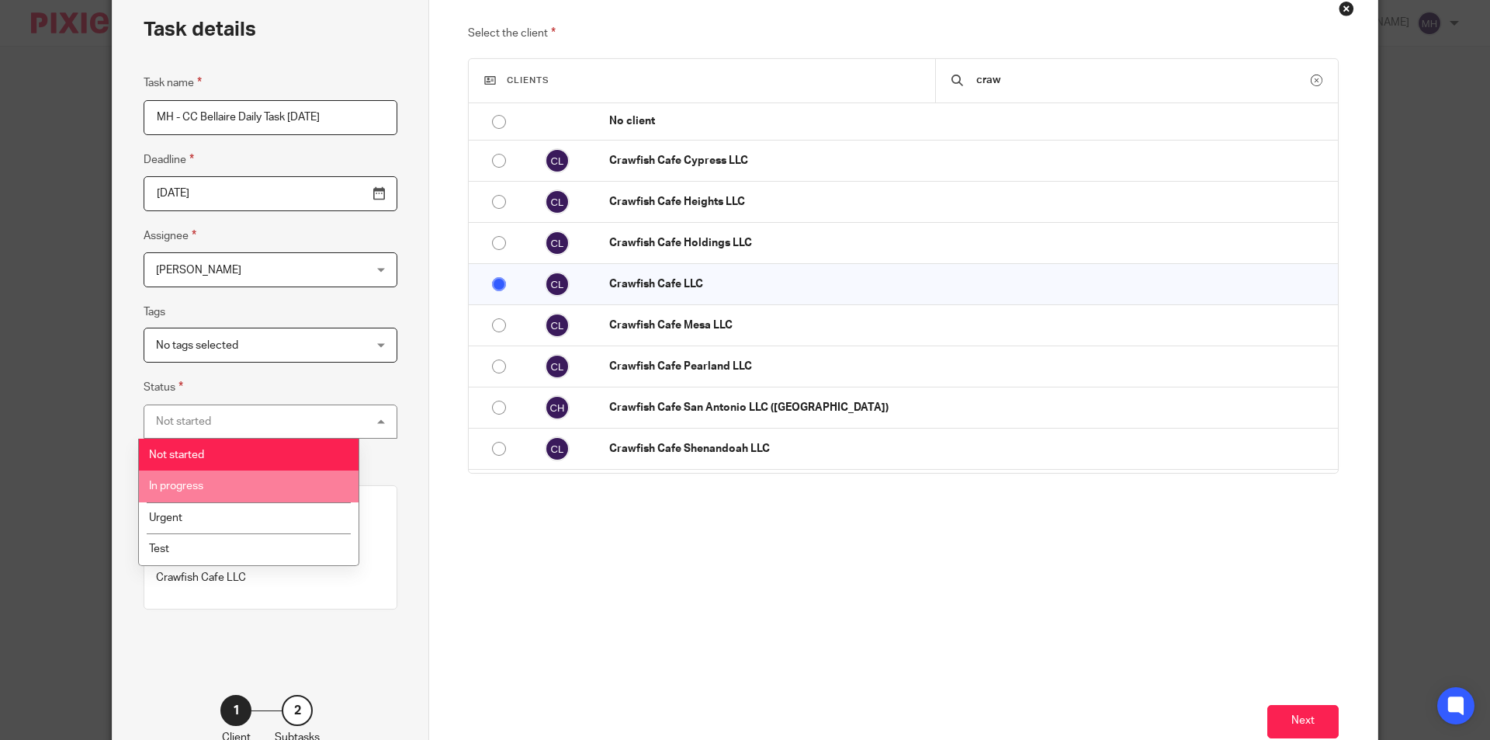
click at [235, 487] on li "In progress" at bounding box center [249, 486] width 220 height 32
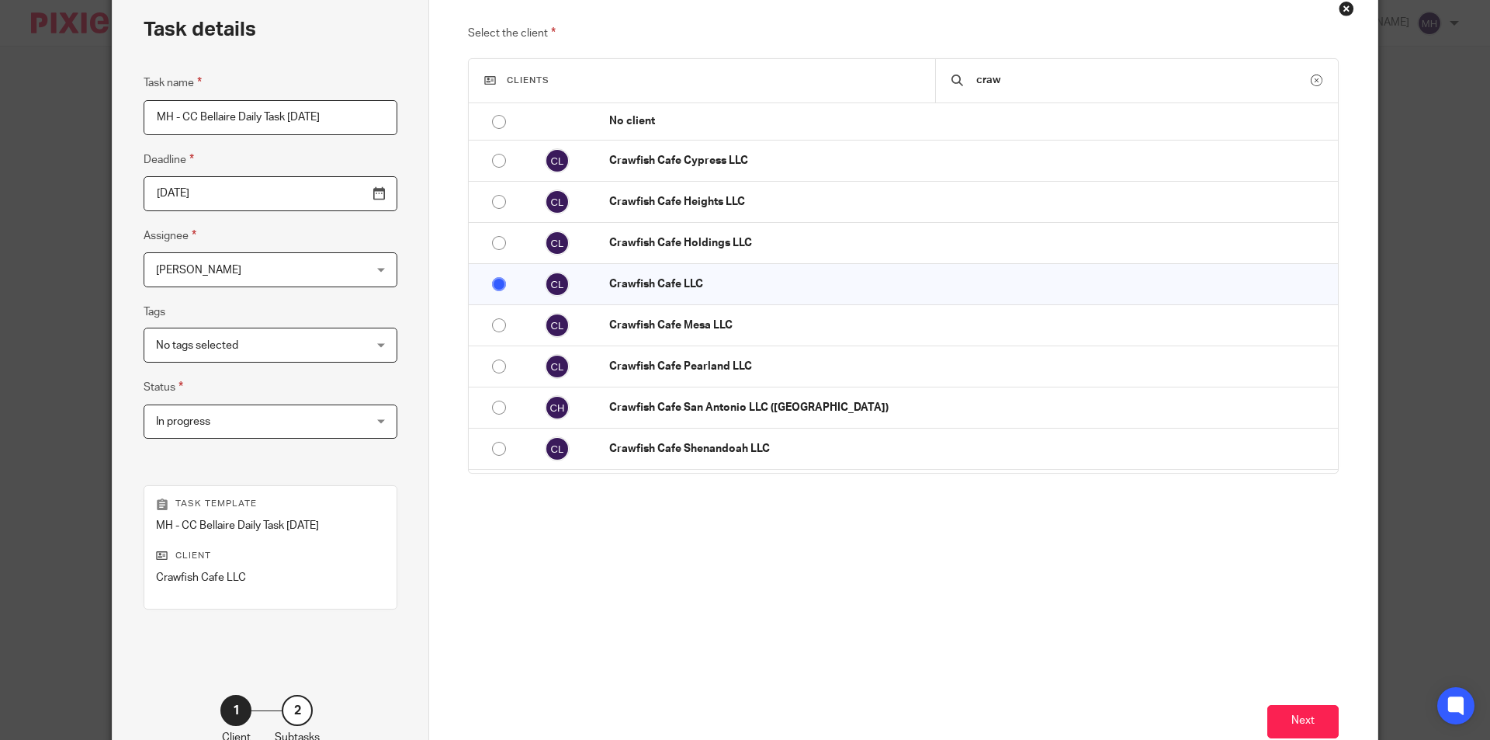
click at [404, 320] on div "Task details Task name MH - CC Bellaire Daily Task Monday 2025-08-18 Deadline 2…" at bounding box center [271, 381] width 317 height 792
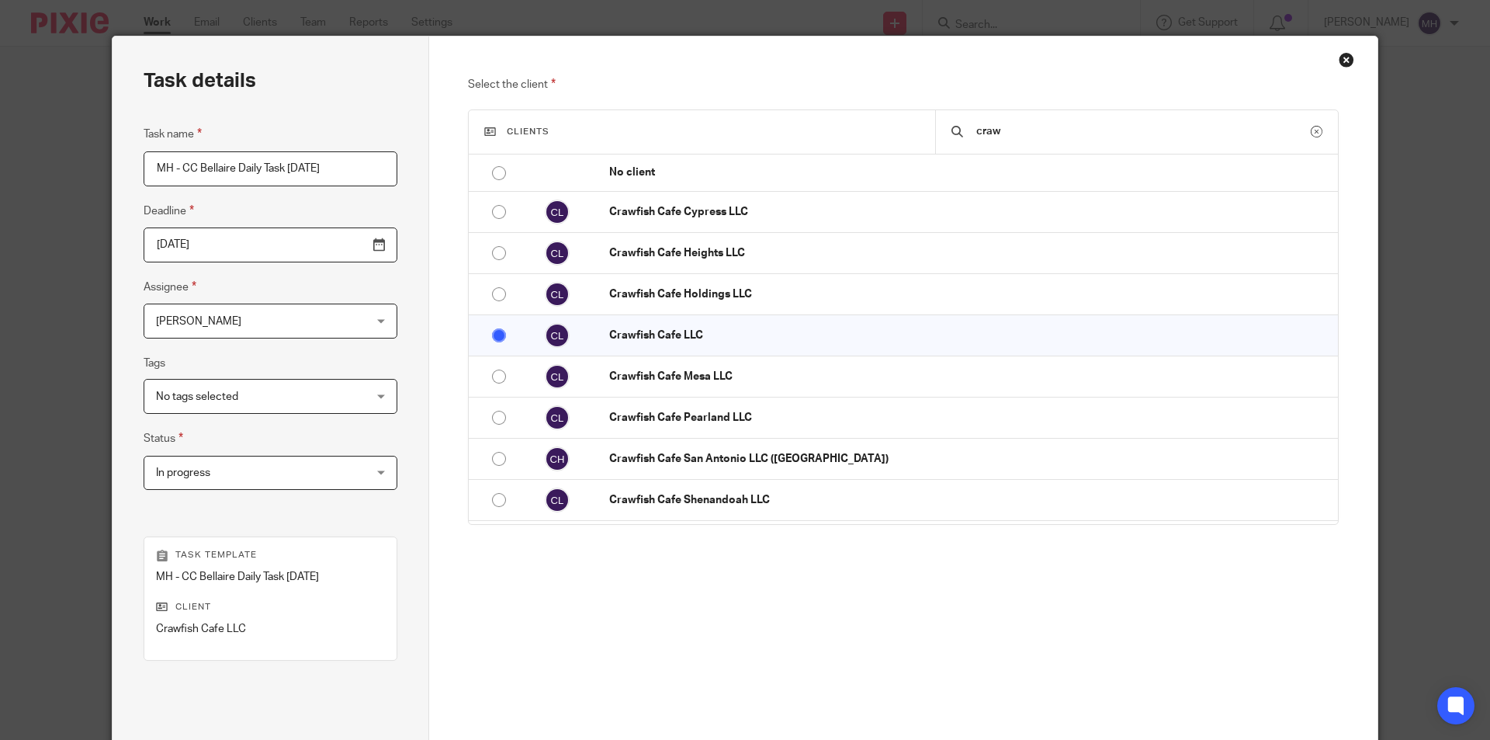
scroll to position [0, 0]
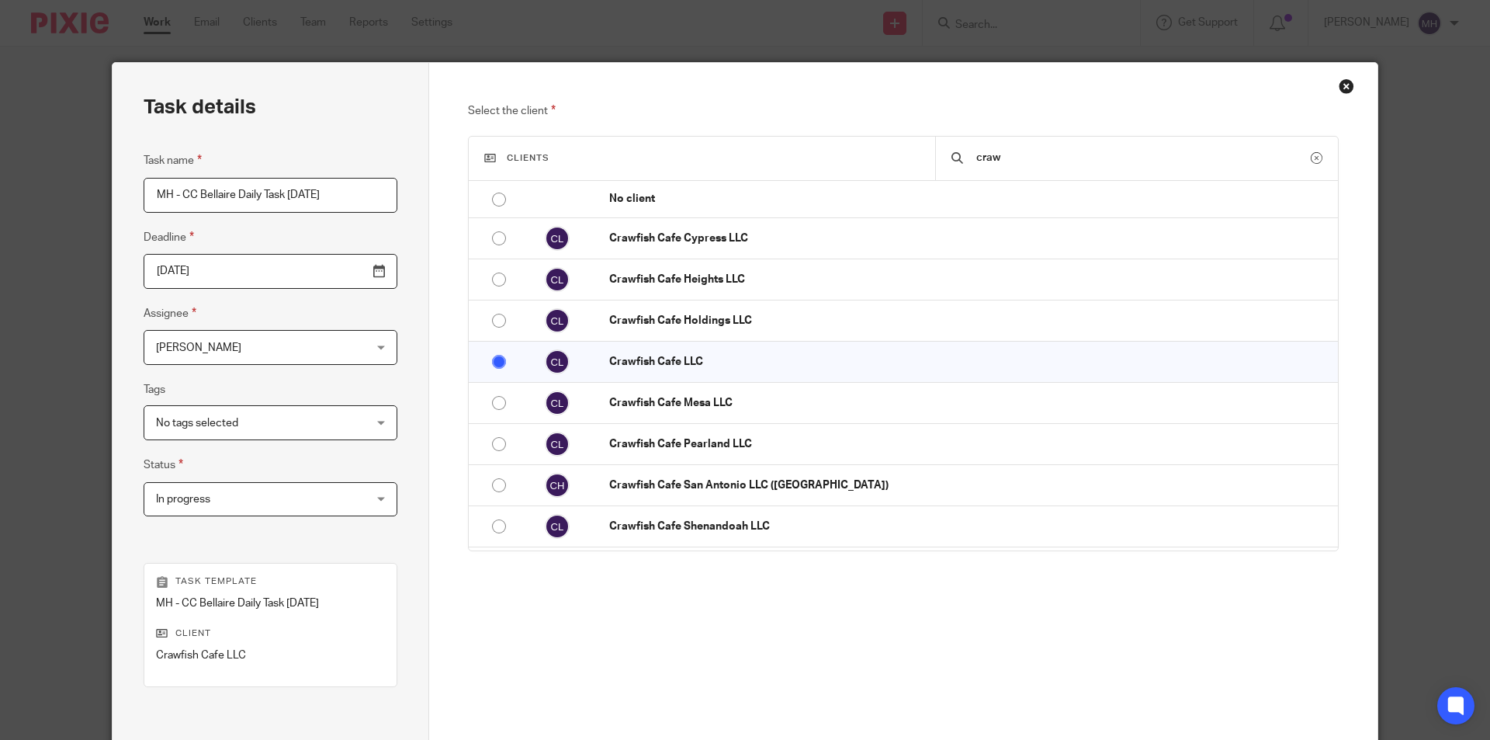
click at [324, 194] on input "MH - CC Bellaire Daily Task [DATE]" at bounding box center [271, 195] width 254 height 35
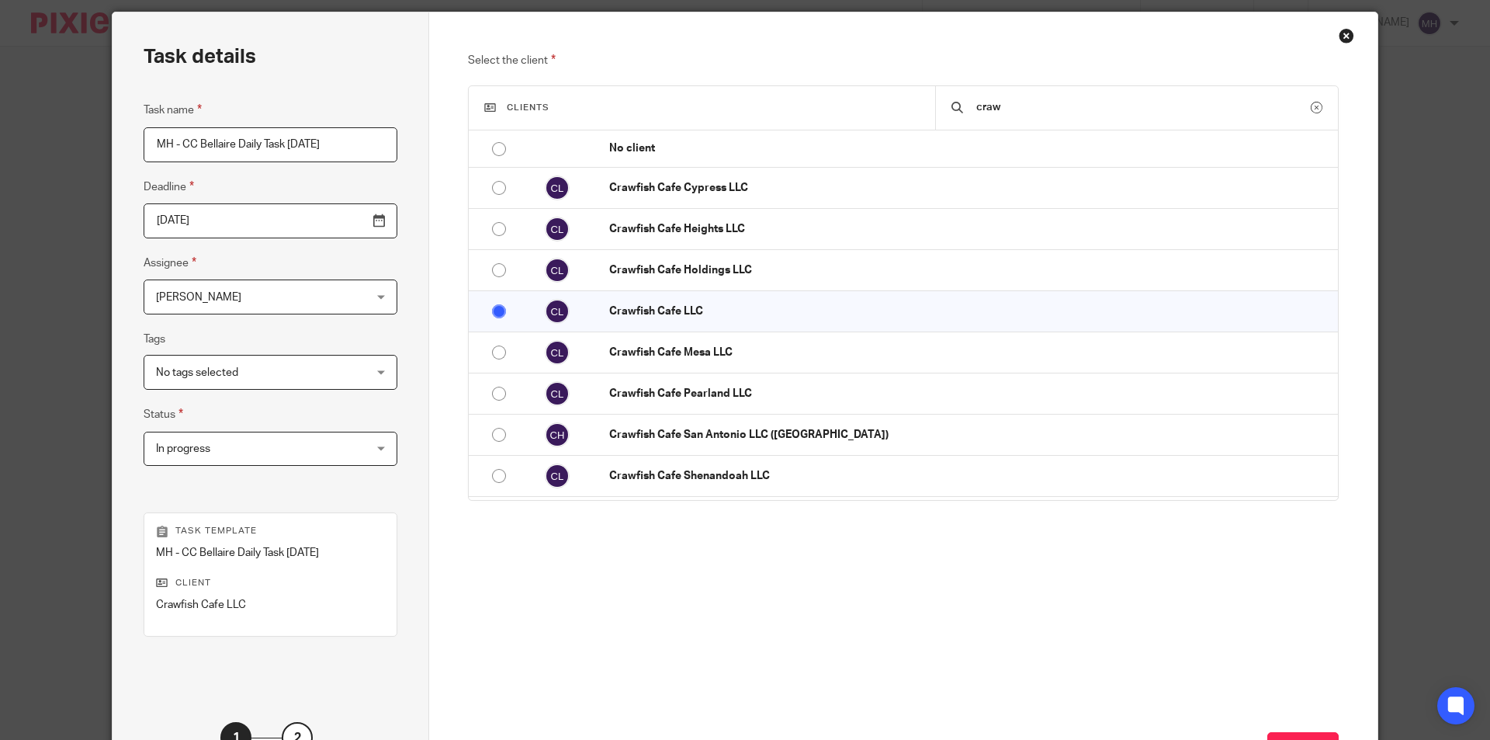
scroll to position [155, 0]
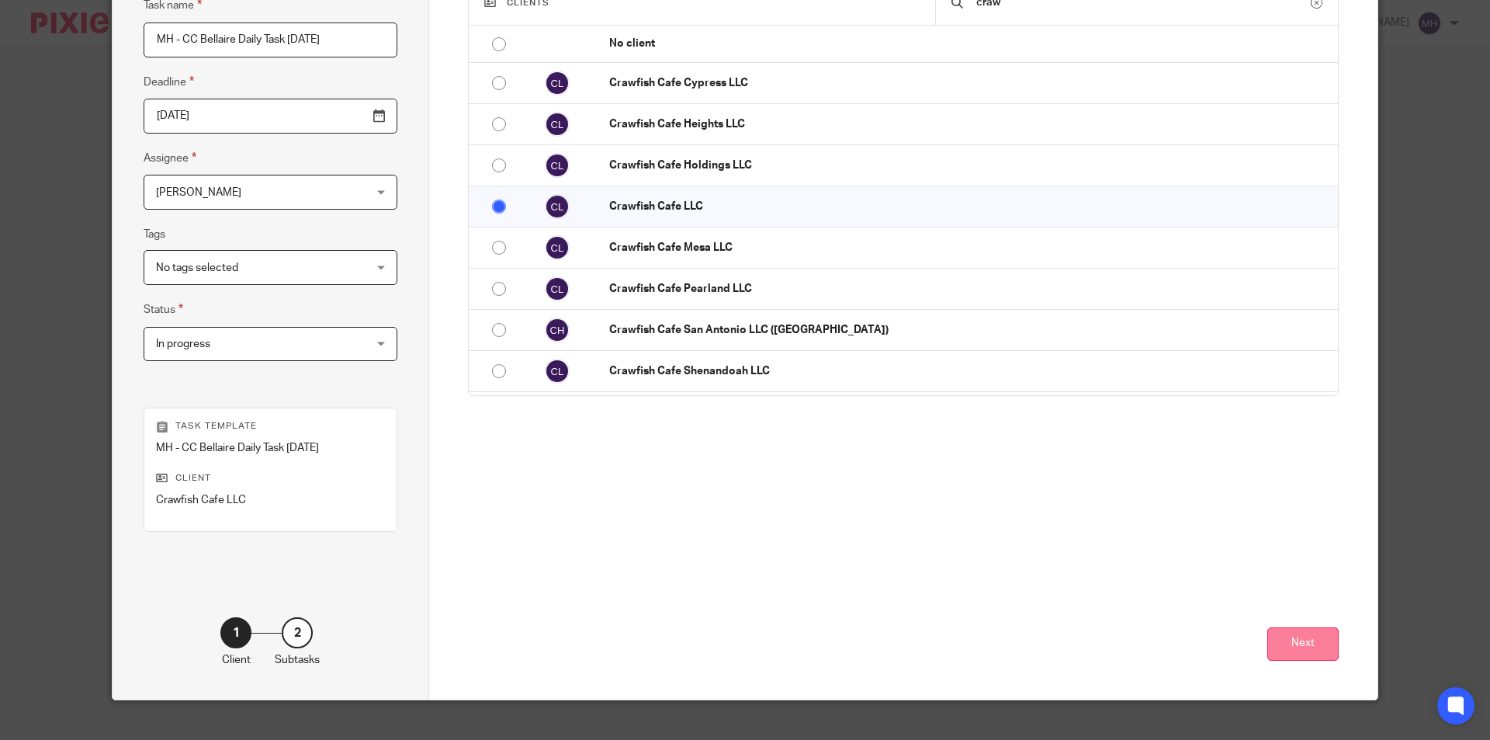
click at [1299, 637] on button "Next" at bounding box center [1302, 643] width 71 height 33
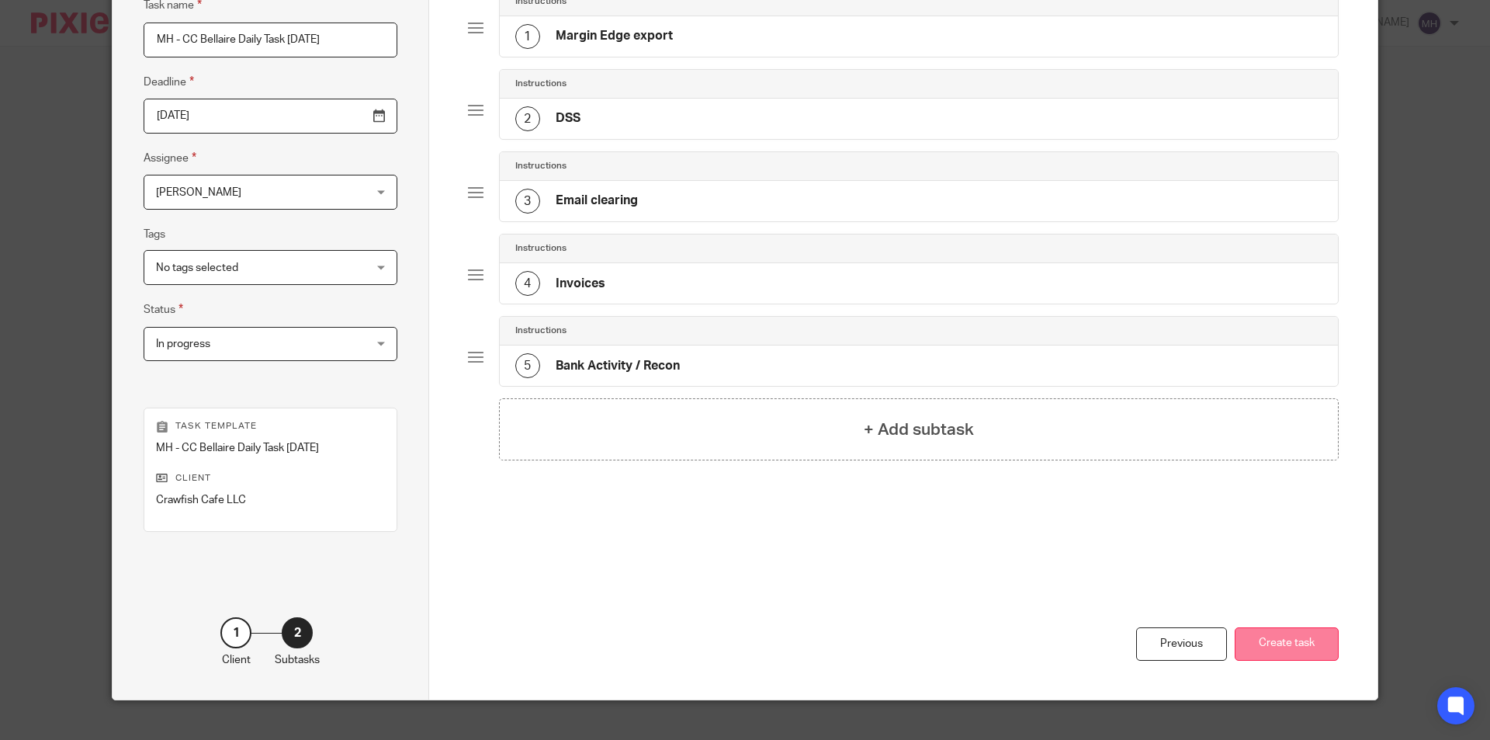
click at [1264, 650] on button "Create task" at bounding box center [1287, 643] width 104 height 33
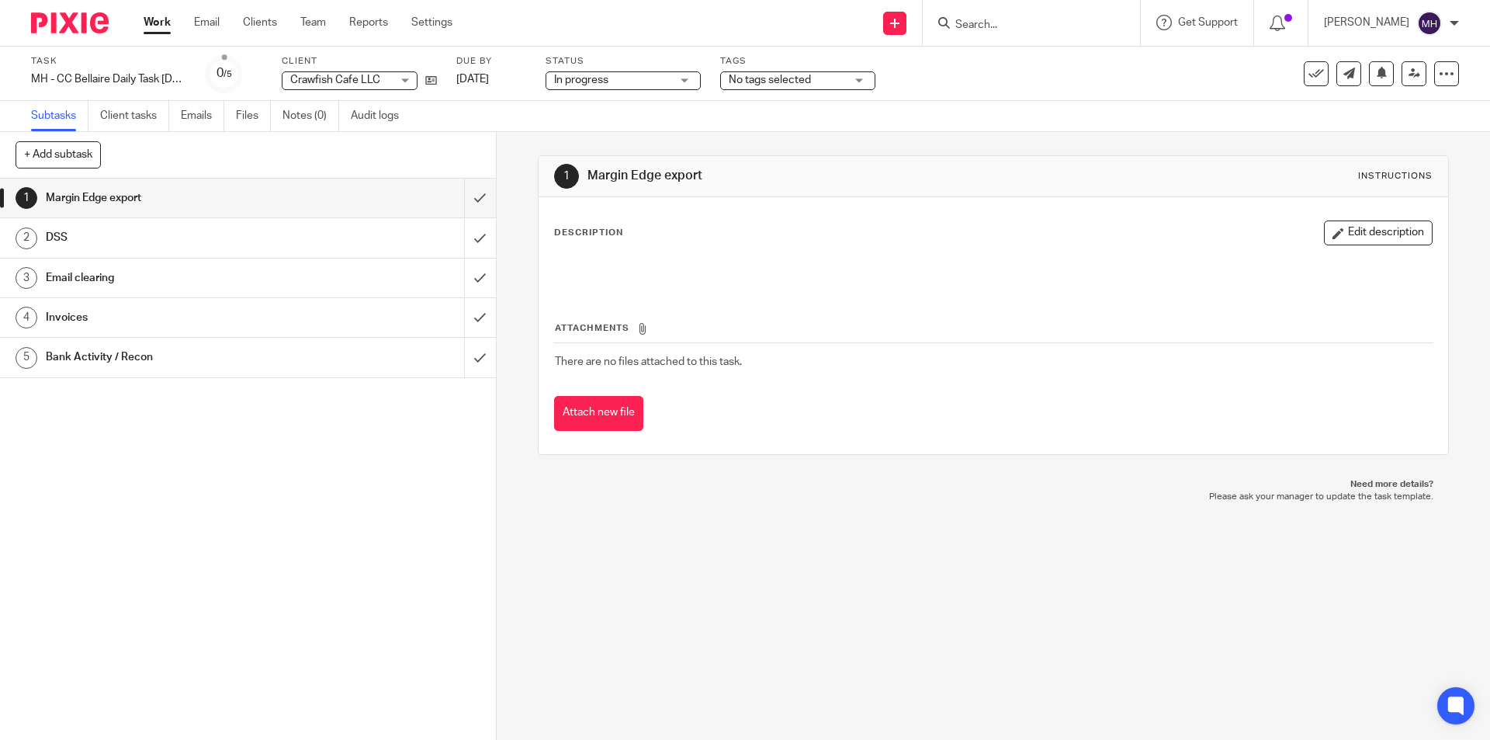
click at [639, 81] on span "In progress" at bounding box center [612, 80] width 116 height 16
drag, startPoint x: 690, startPoint y: 482, endPoint x: 114, endPoint y: 33, distance: 730.5
click at [688, 480] on p "Need more details?" at bounding box center [992, 484] width 879 height 12
click at [73, 4] on div at bounding box center [64, 23] width 128 height 46
click at [75, 11] on div at bounding box center [64, 23] width 128 height 46
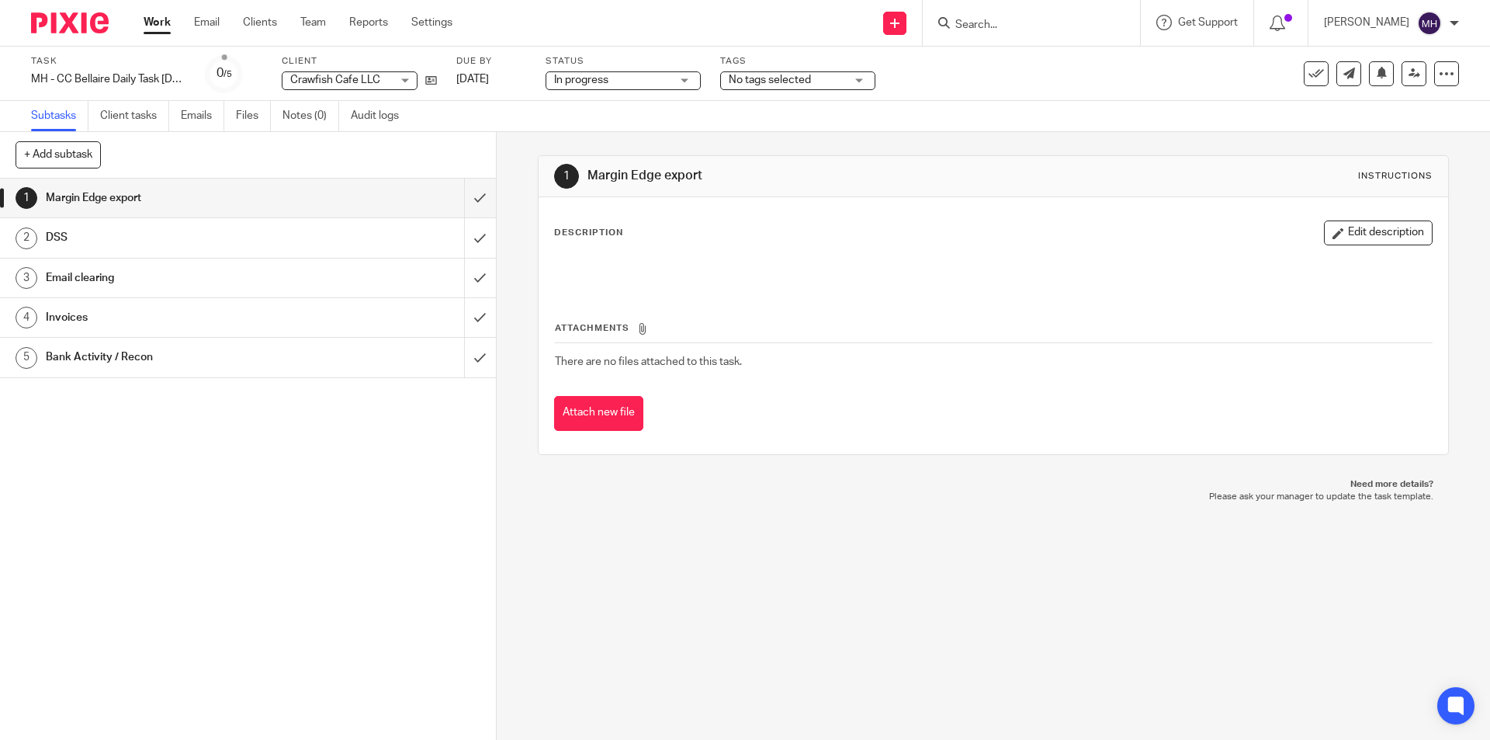
click at [81, 19] on img at bounding box center [70, 22] width 78 height 21
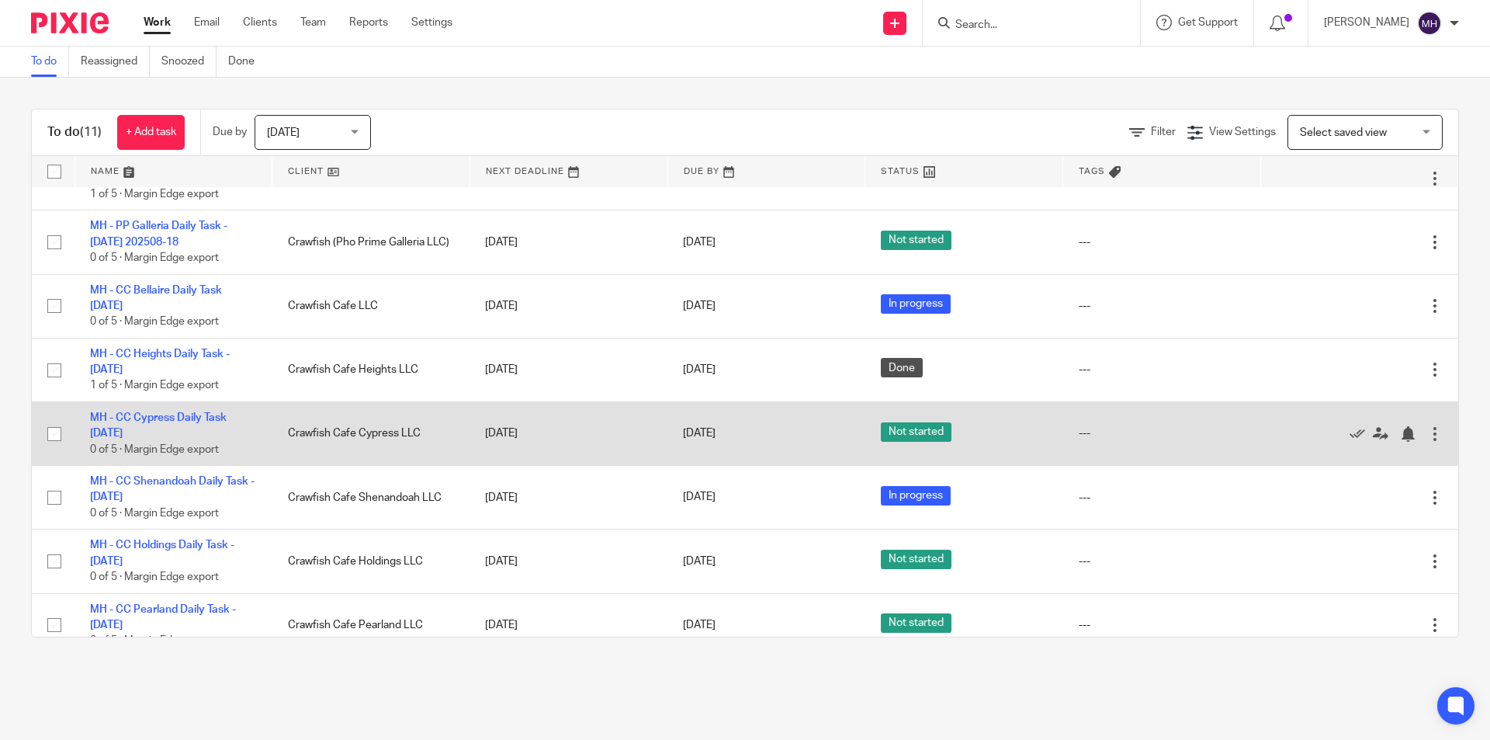
scroll to position [233, 0]
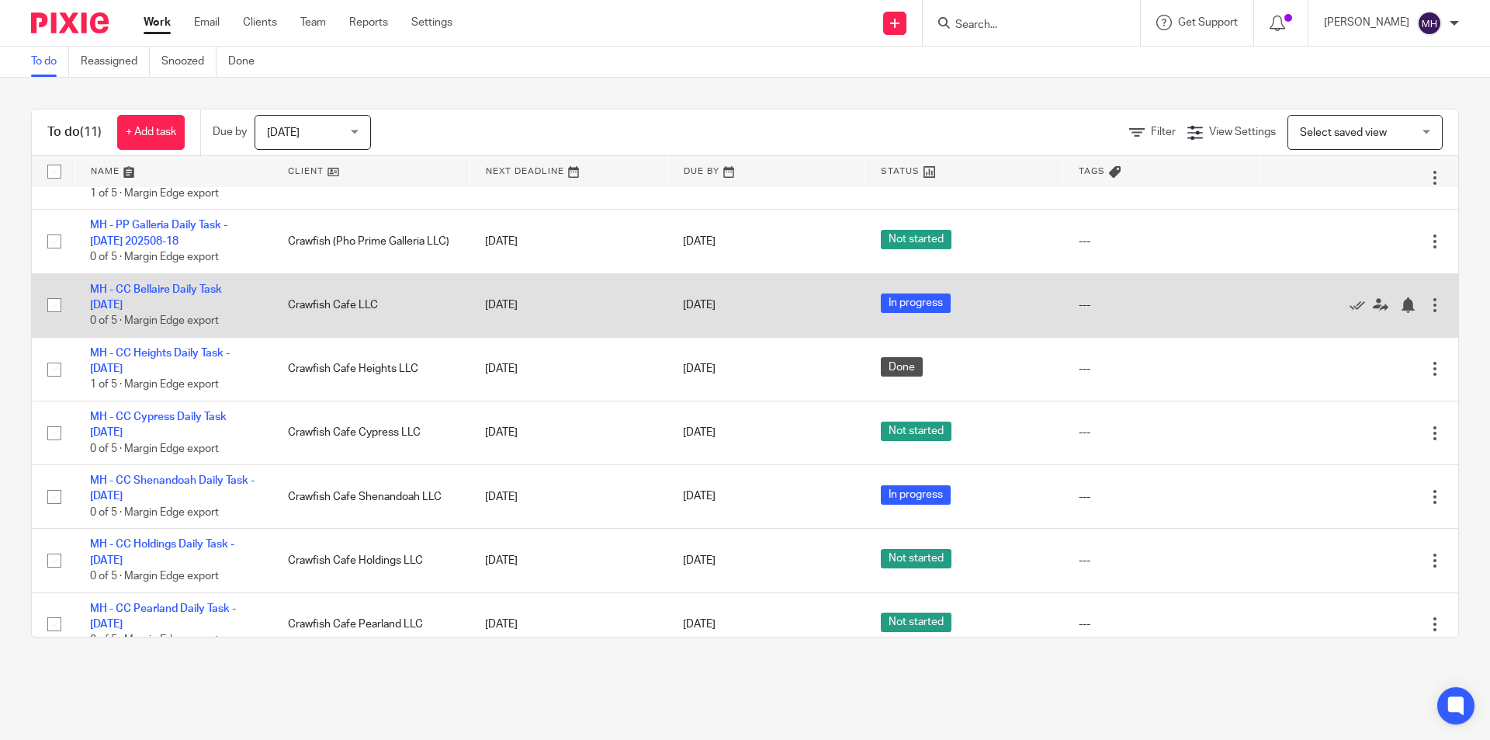
click at [1427, 308] on div at bounding box center [1435, 305] width 16 height 16
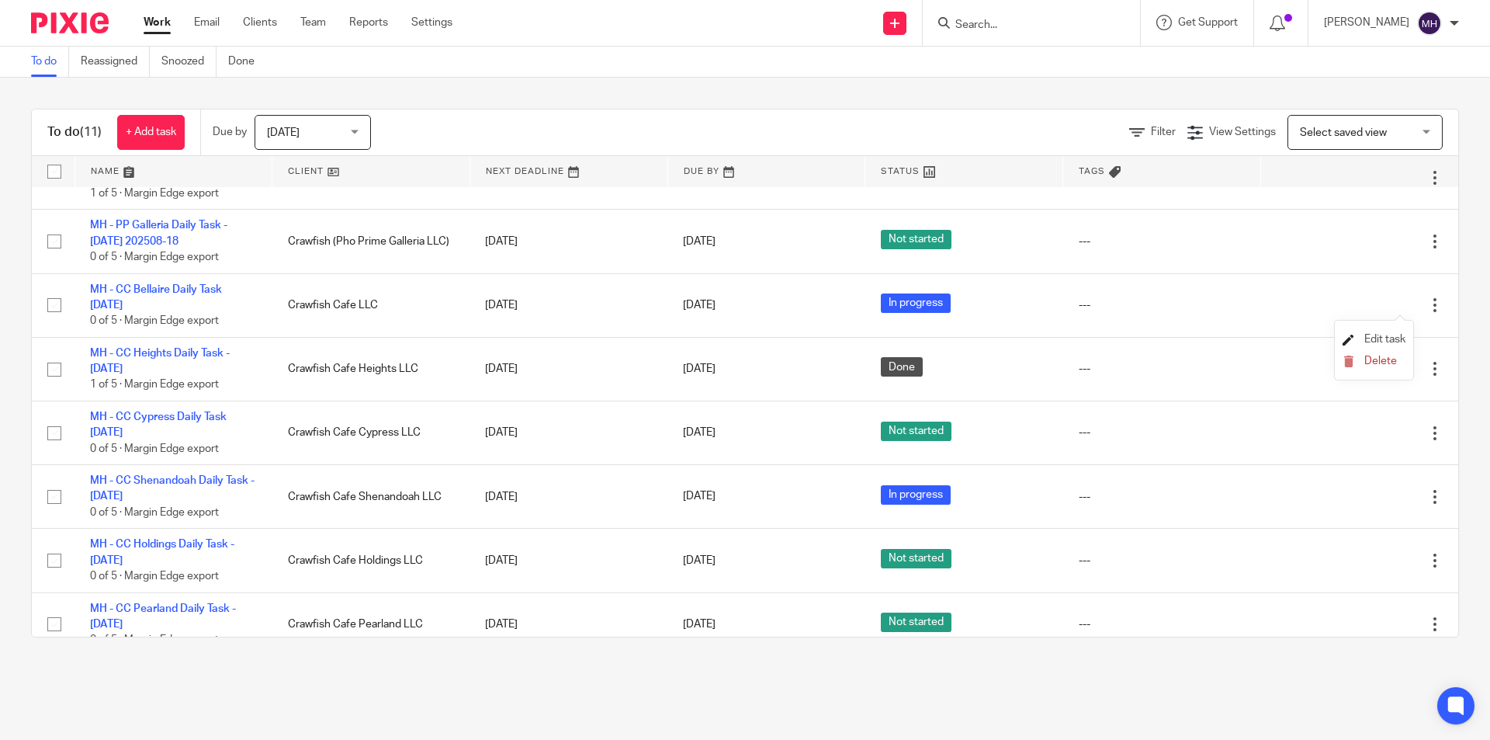
click at [1385, 344] on span "Edit task" at bounding box center [1384, 339] width 41 height 11
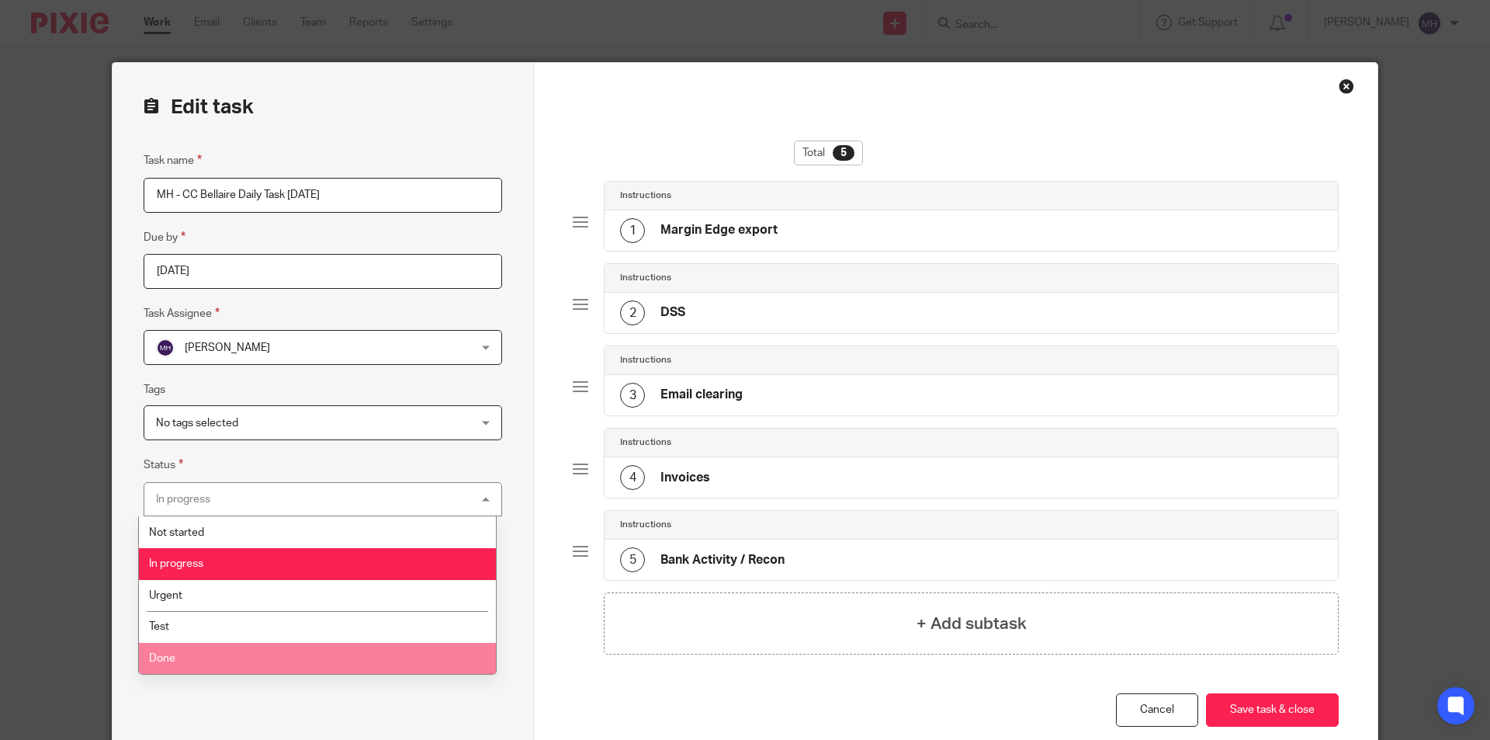
click at [239, 649] on li "Done" at bounding box center [317, 659] width 357 height 32
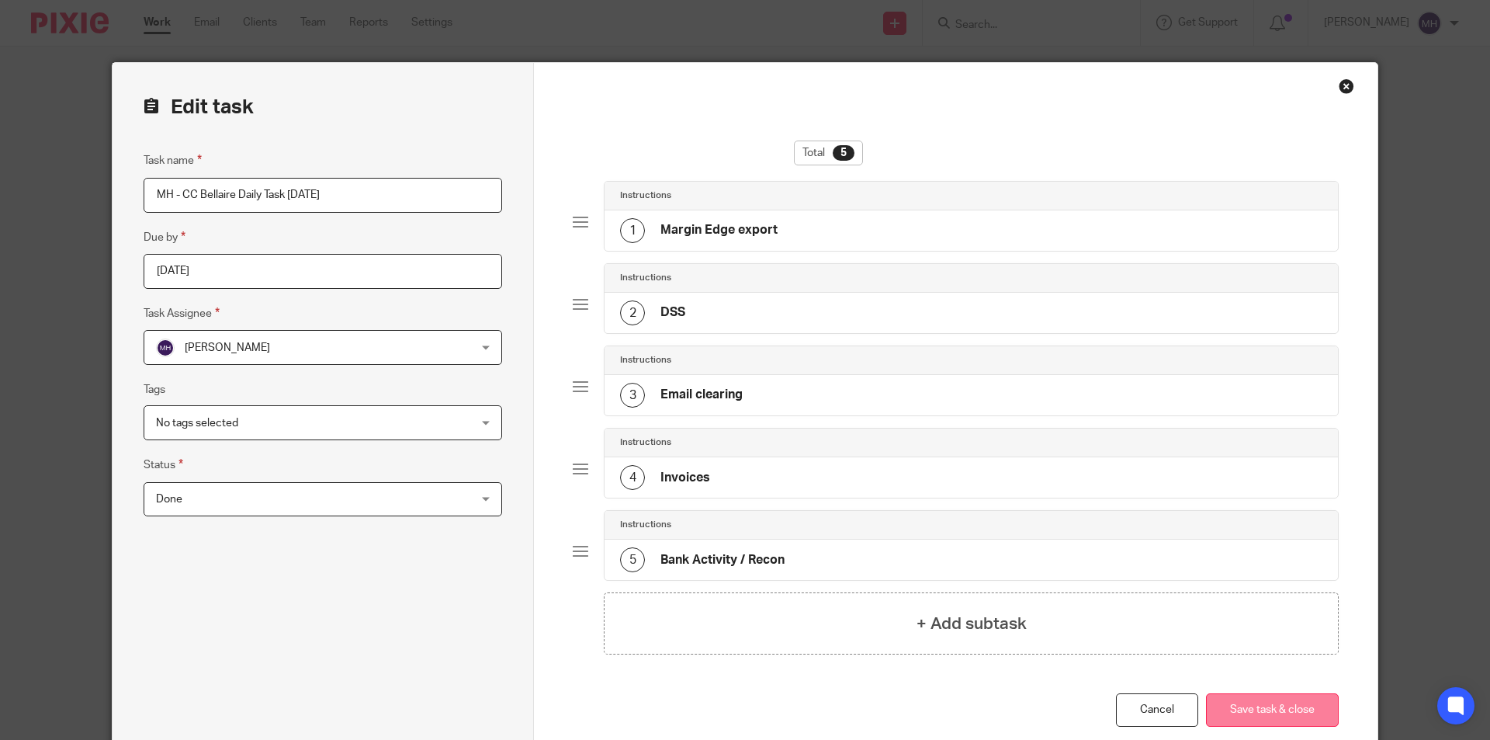
click at [1243, 702] on button "Save task & close" at bounding box center [1272, 709] width 133 height 33
click at [1267, 708] on button "Save task & close" at bounding box center [1272, 709] width 133 height 33
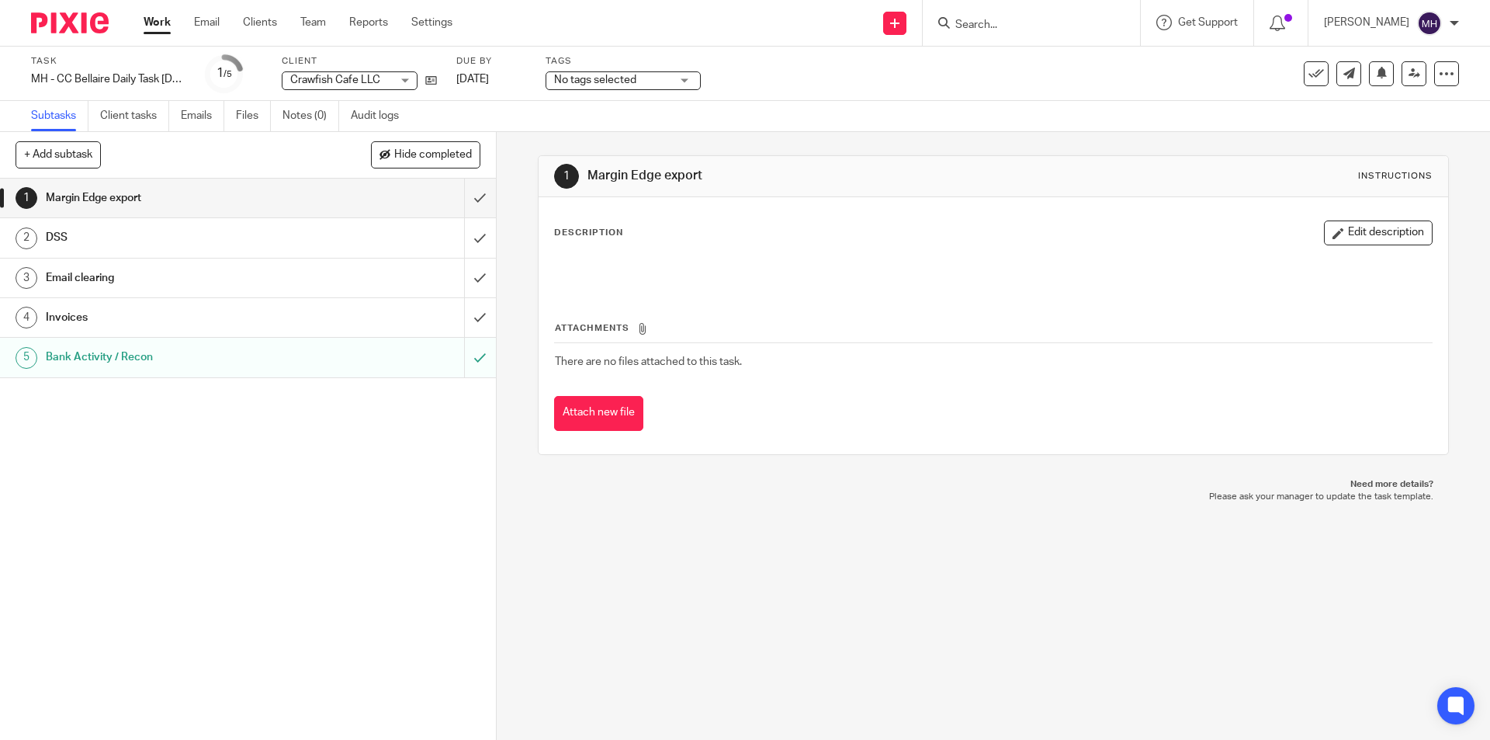
click at [88, 7] on div at bounding box center [64, 23] width 128 height 46
click at [82, 12] on img at bounding box center [70, 22] width 78 height 21
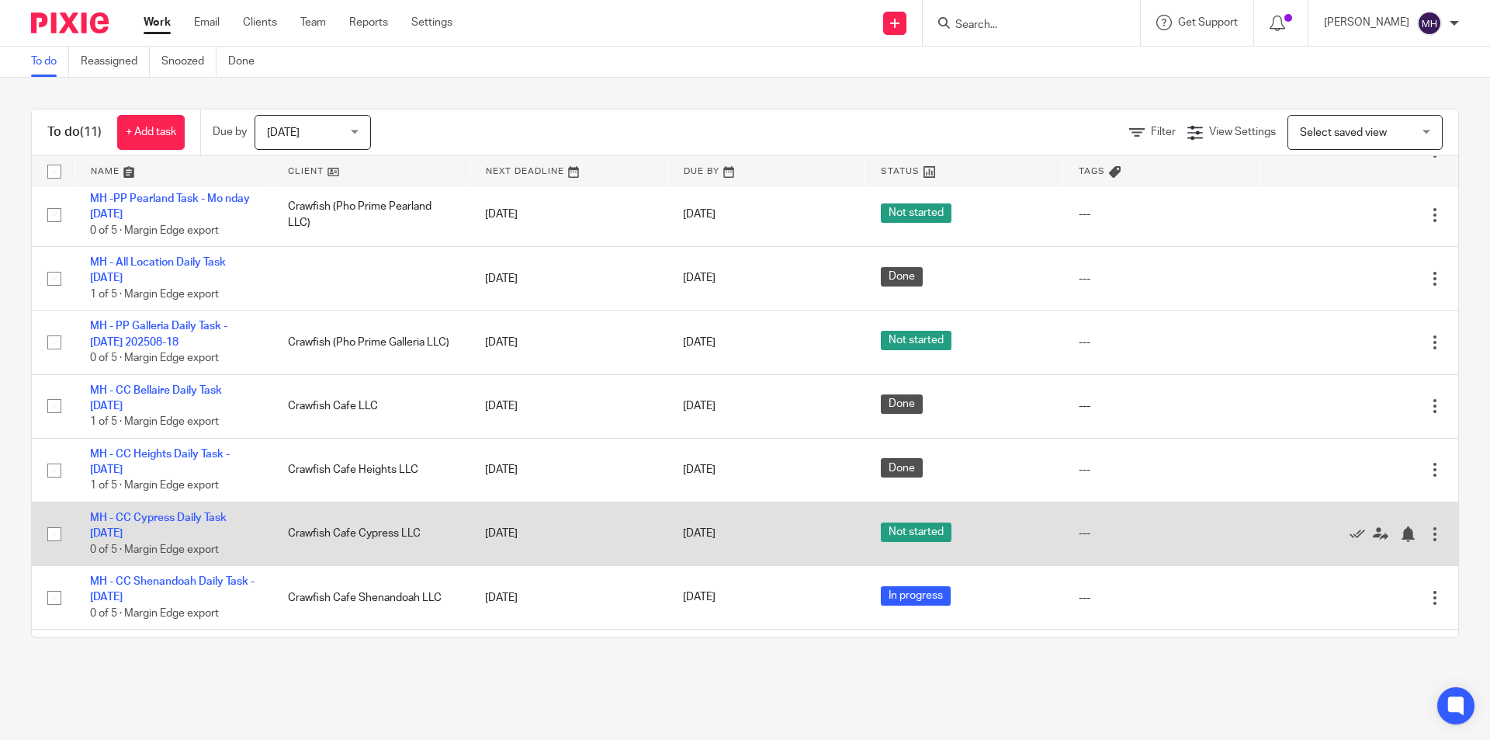
scroll to position [252, 0]
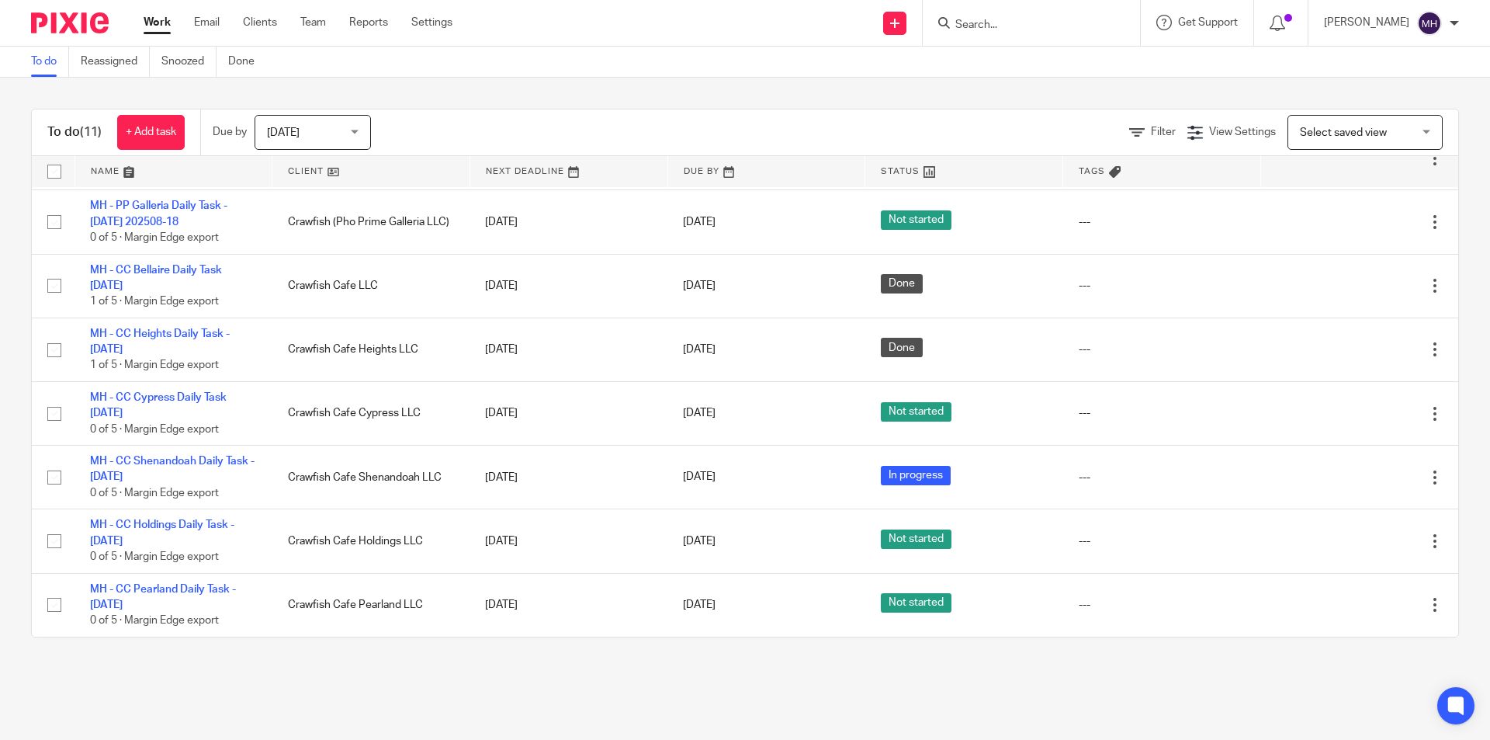
click at [0, 391] on div "To do (11) + Add task Due by [DATE] [DATE] [DATE] [DATE] This week Next week Th…" at bounding box center [745, 373] width 1490 height 591
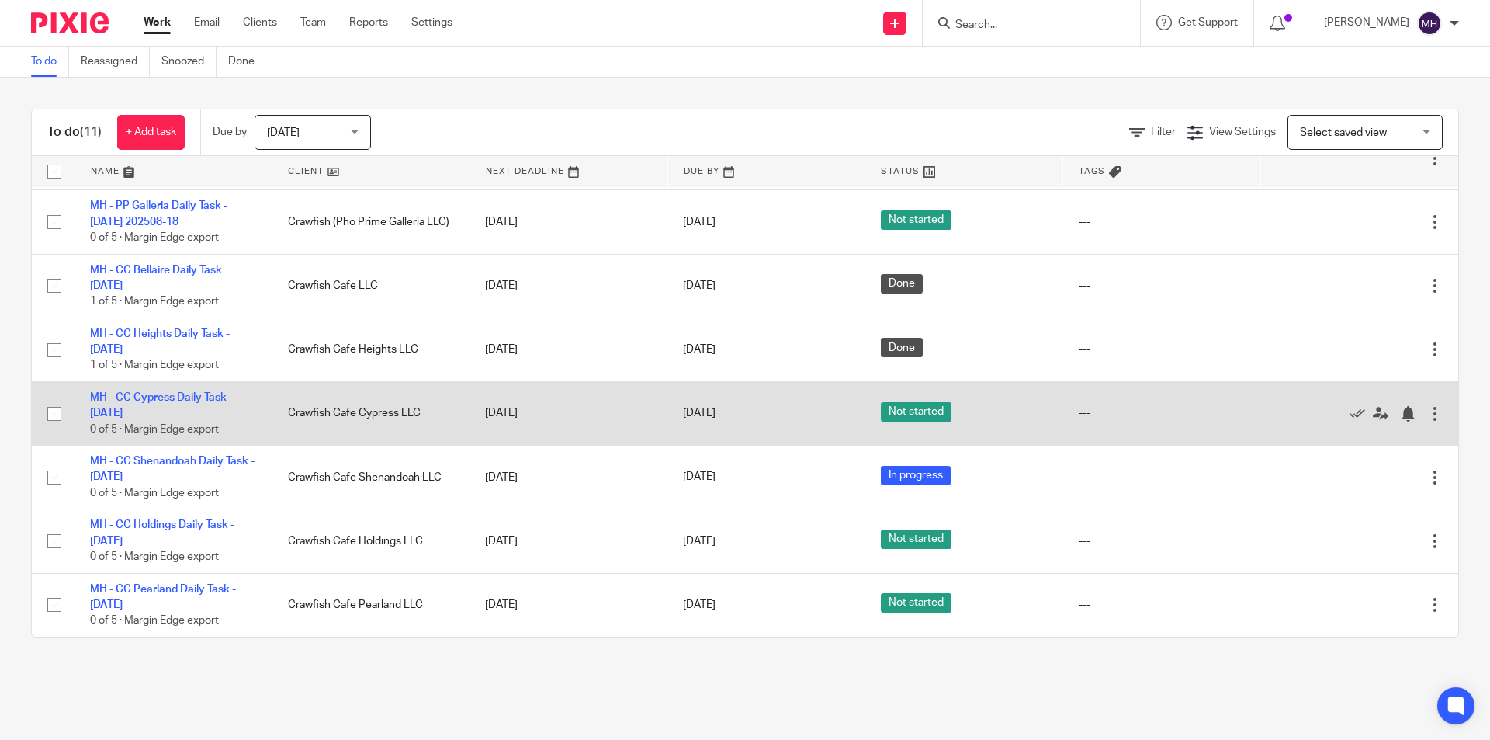
click at [1427, 411] on div at bounding box center [1435, 414] width 16 height 16
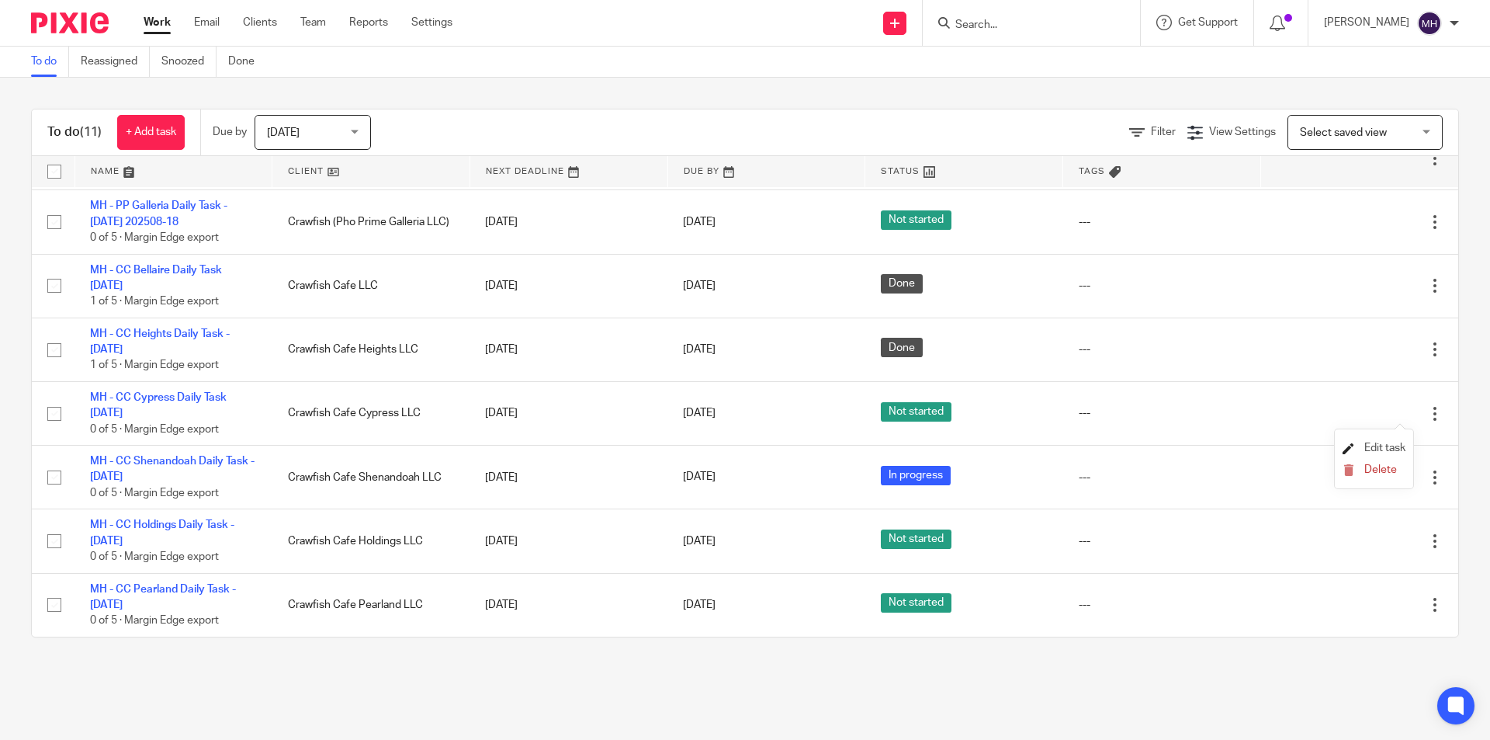
click at [1391, 442] on span "Edit task" at bounding box center [1384, 447] width 41 height 11
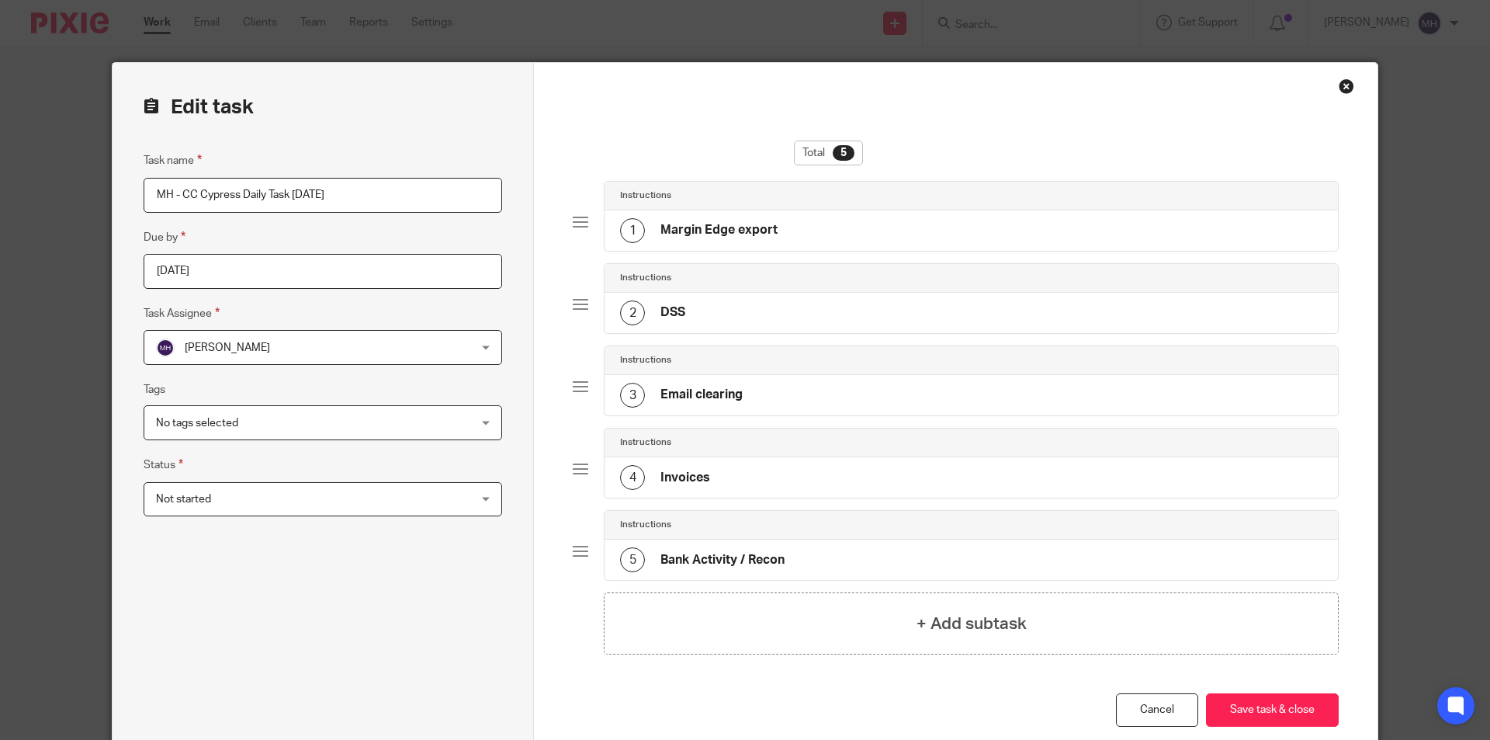
click at [282, 511] on span "Not started" at bounding box center [294, 499] width 276 height 33
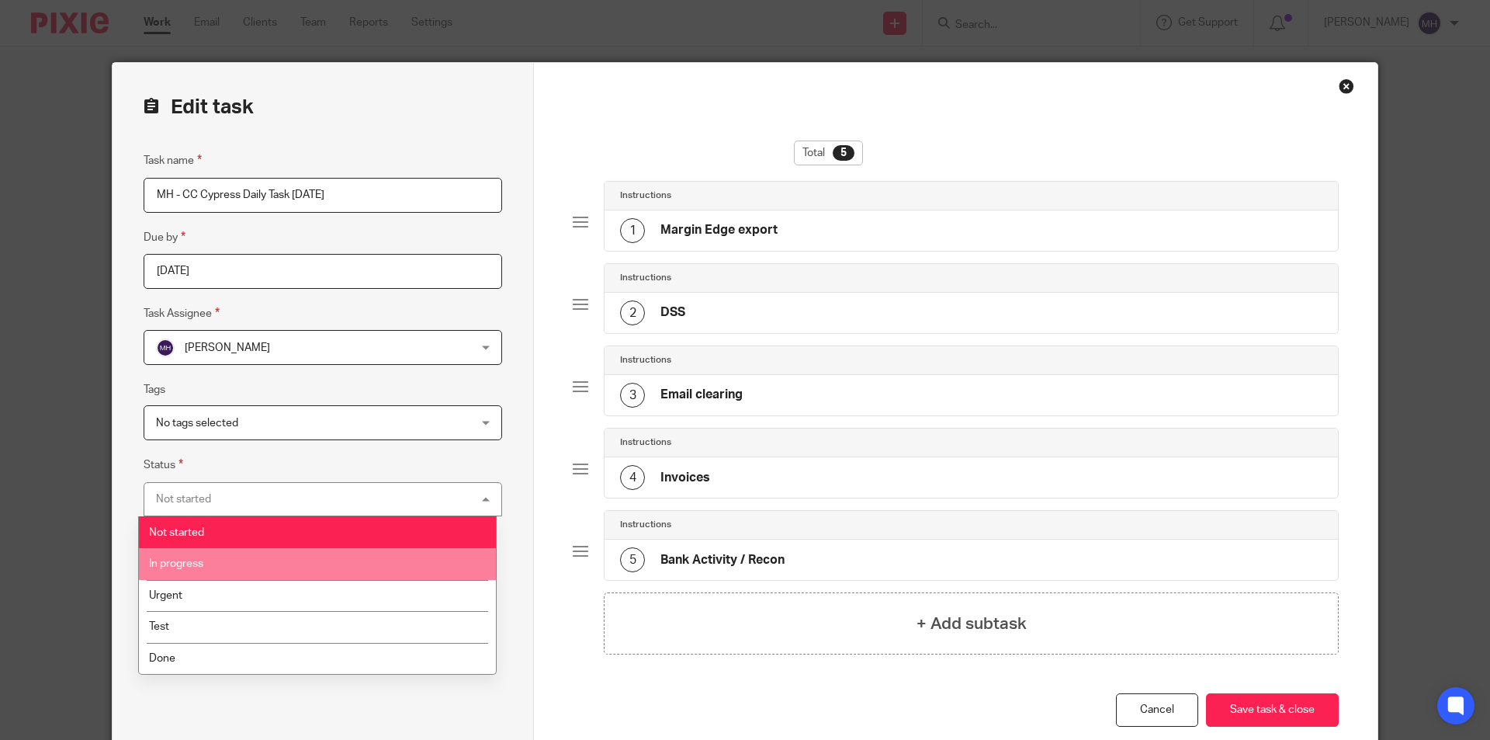
click at [220, 567] on li "In progress" at bounding box center [317, 564] width 357 height 32
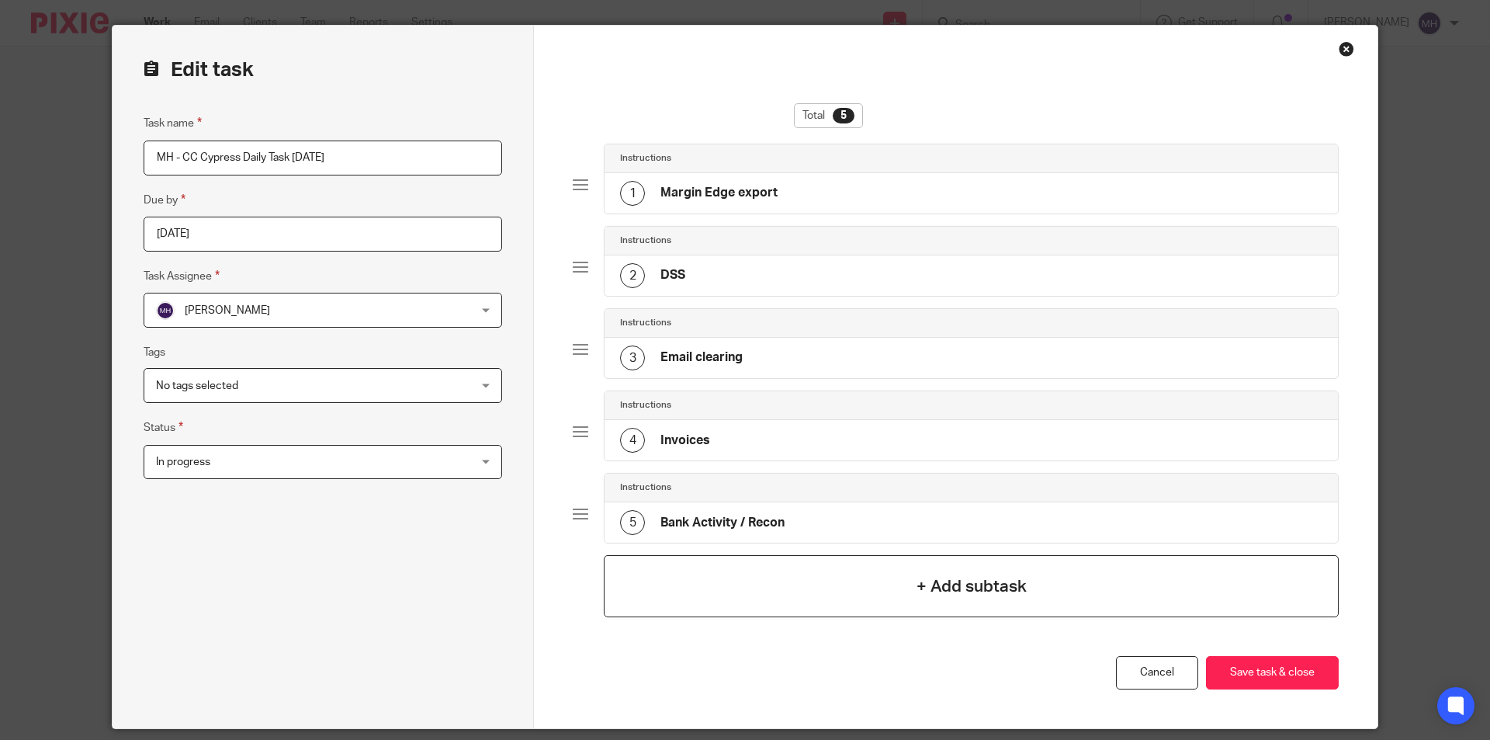
scroll to position [11, 0]
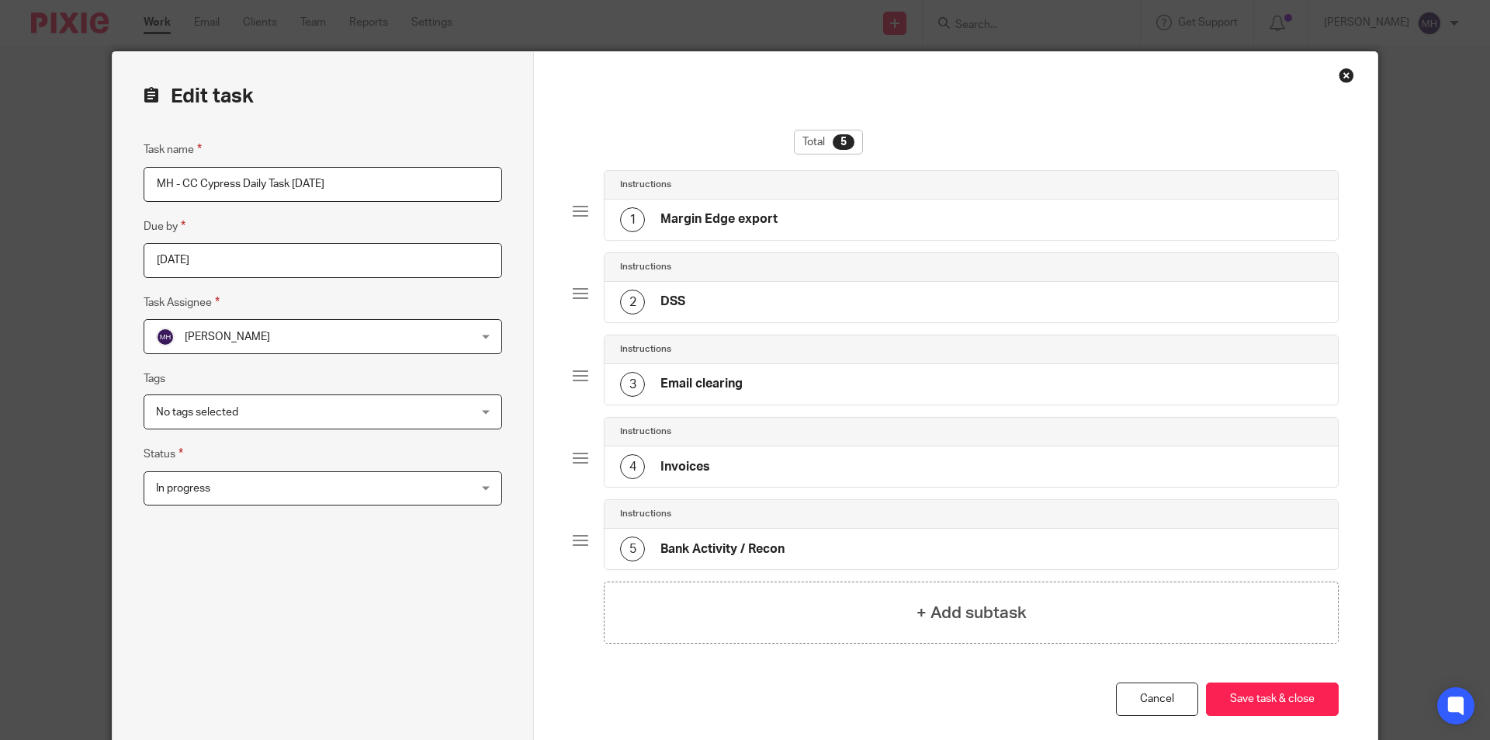
click at [1266, 681] on div "Total 5 Instructions 1 Margin Edge export Instructions 2 DSS Instructions 3 Ema…" at bounding box center [956, 406] width 766 height 553
click at [1263, 698] on button "Save task & close" at bounding box center [1272, 698] width 133 height 33
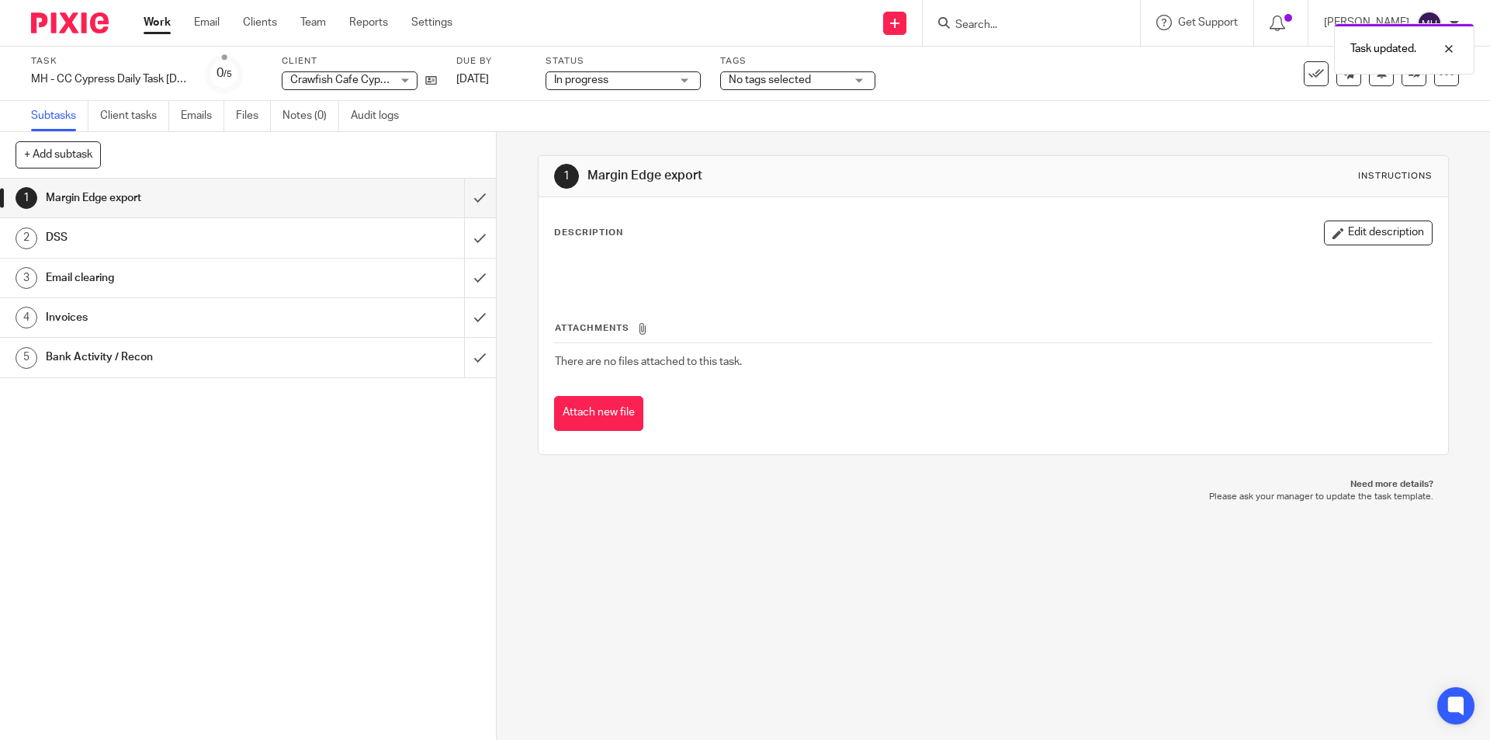
click at [72, 20] on img at bounding box center [70, 22] width 78 height 21
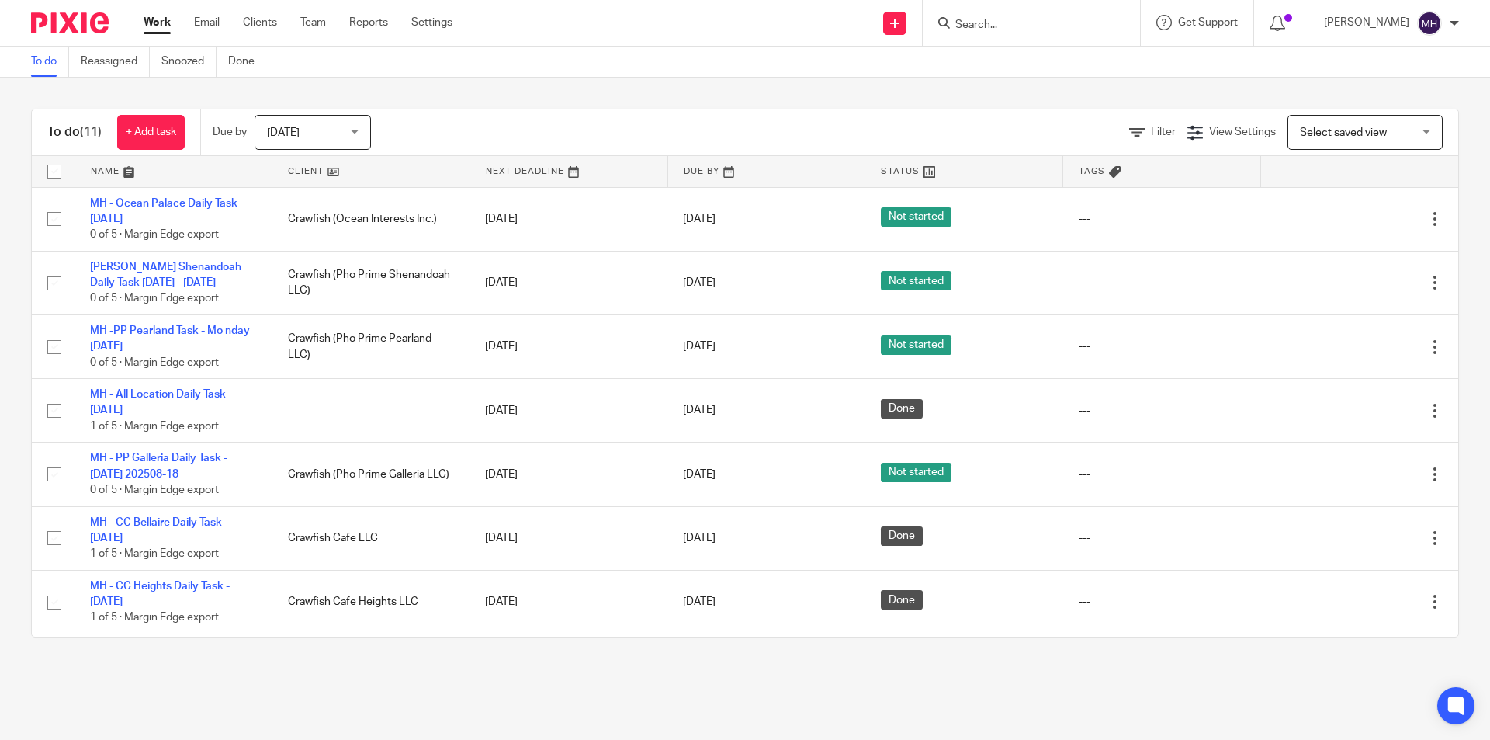
click at [0, 323] on div "To do (11) + Add task Due by [DATE] [DATE] [DATE] [DATE] This week Next week Th…" at bounding box center [745, 373] width 1490 height 591
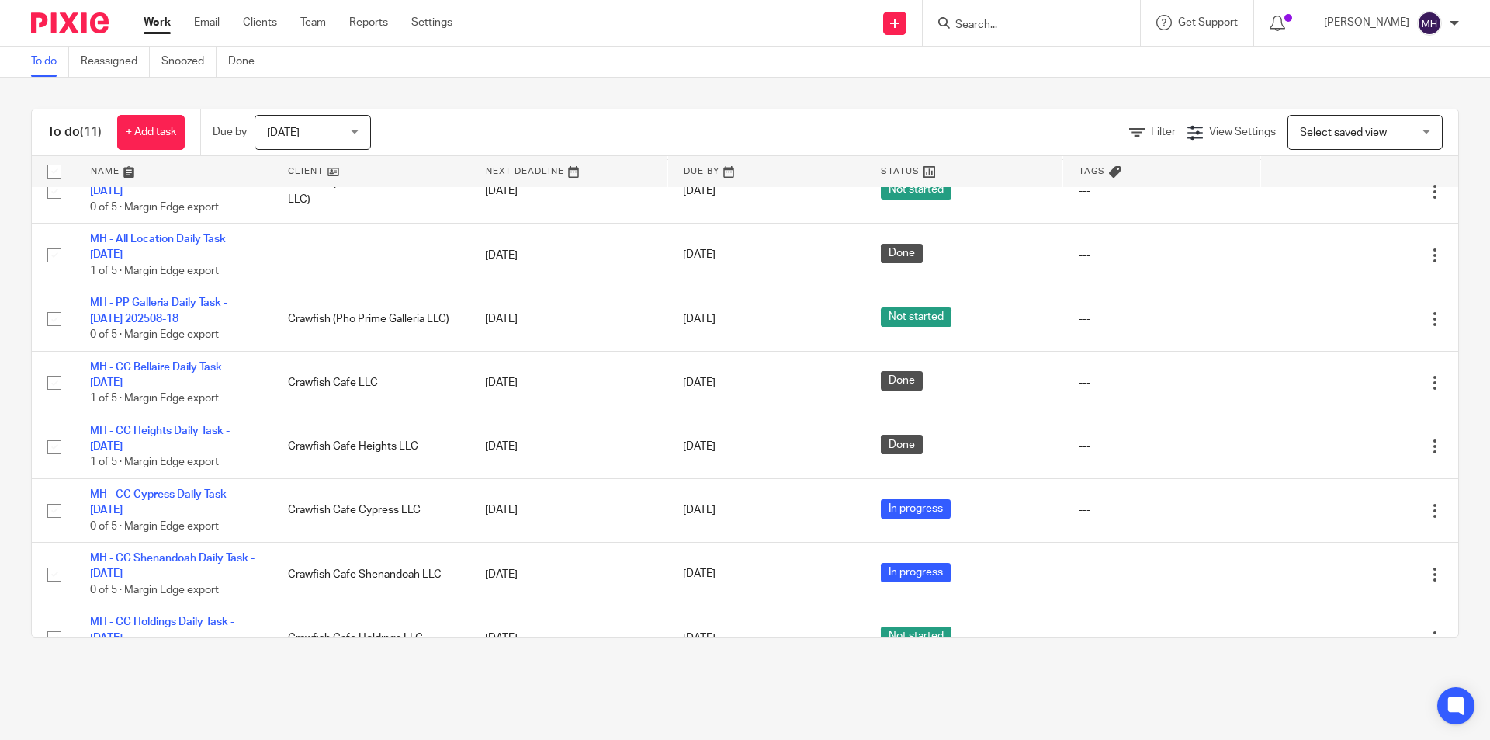
click at [601, 97] on div "To do (11) + Add task Due by [DATE] [DATE] [DATE] [DATE] This week Next week Th…" at bounding box center [745, 373] width 1490 height 591
click at [1048, 705] on main "To do Reassigned Snoozed Done To do (11) + Add task Due by [DATE] [DATE] [DATE]…" at bounding box center [745, 370] width 1490 height 740
